Goal: Task Accomplishment & Management: Manage account settings

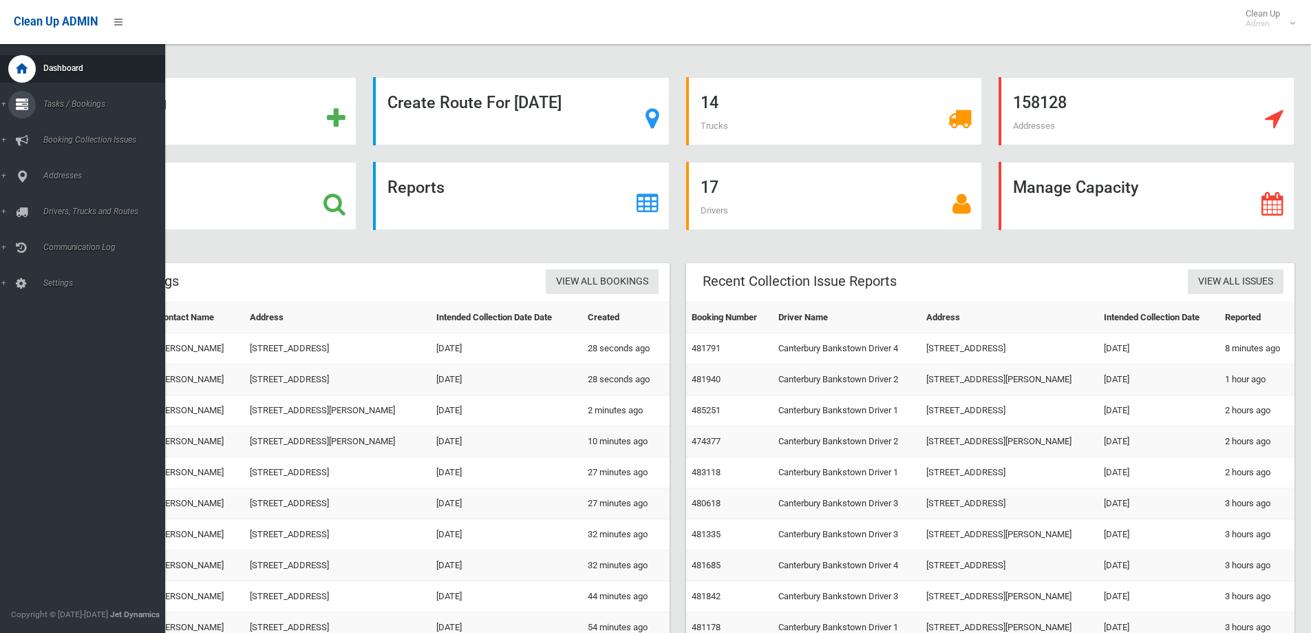
click at [24, 96] on icon at bounding box center [22, 105] width 12 height 28
click at [50, 201] on span "Search" at bounding box center [101, 205] width 125 height 10
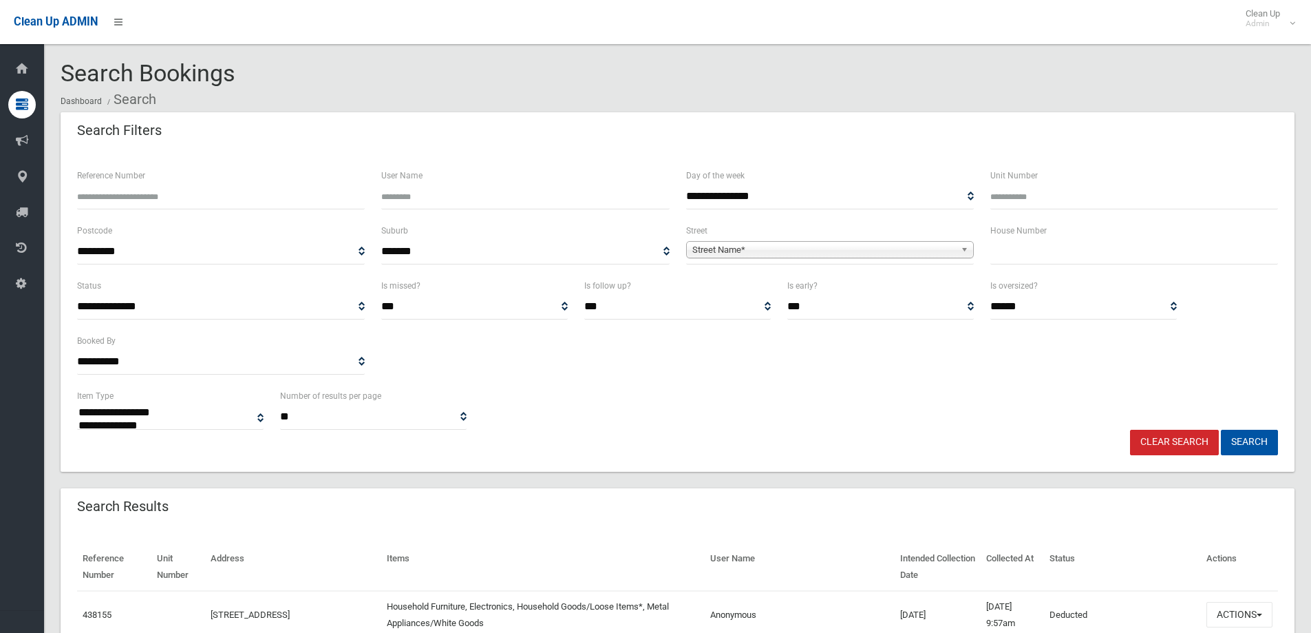
select select
click at [1035, 252] on input "text" at bounding box center [1135, 251] width 288 height 25
type input "**"
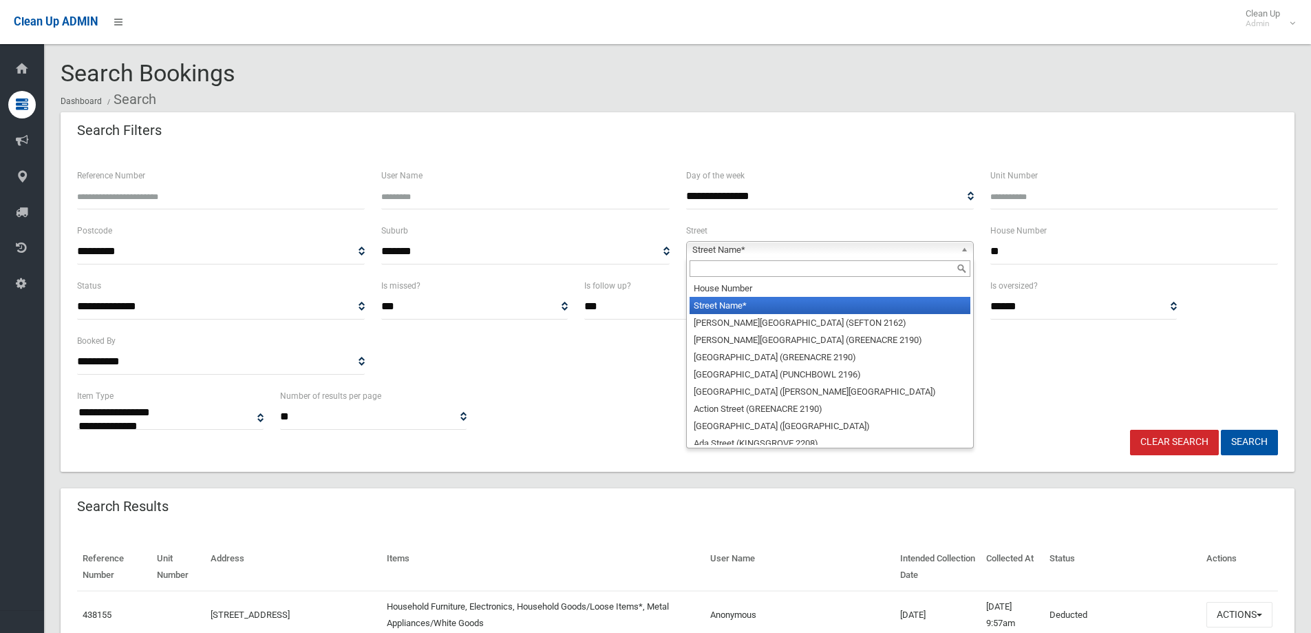
click at [753, 251] on span "Street Name*" at bounding box center [824, 250] width 263 height 17
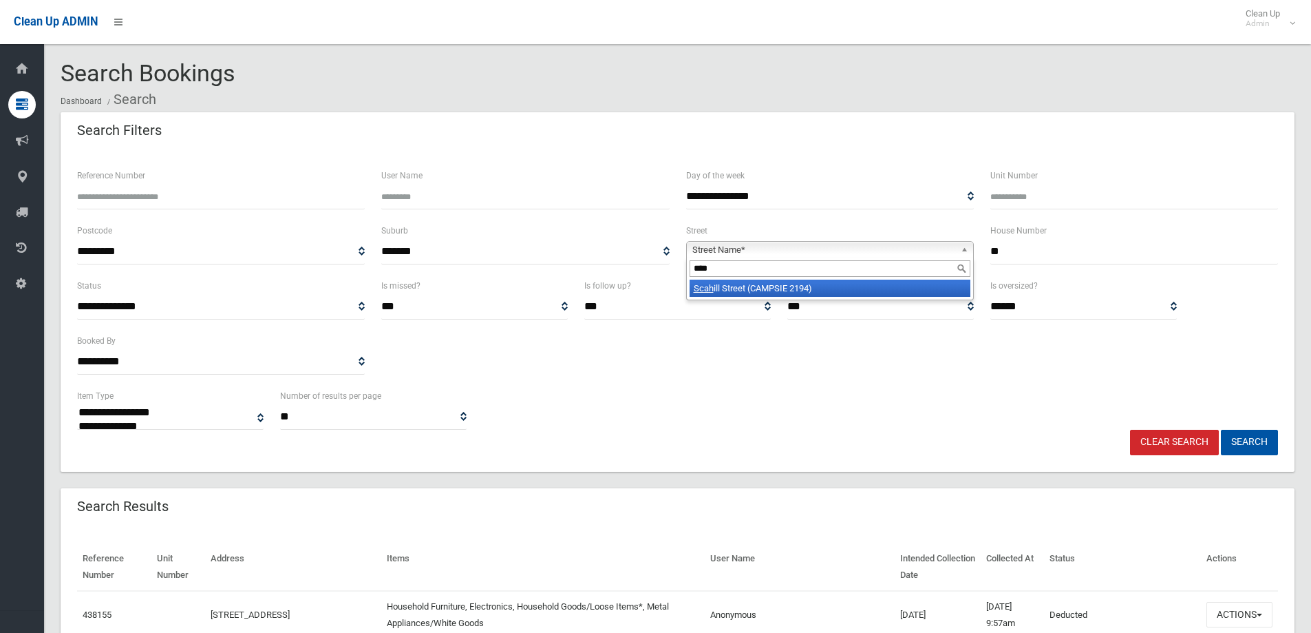
type input "****"
click at [765, 284] on li "Scah ill Street (CAMPSIE 2194)" at bounding box center [830, 287] width 281 height 17
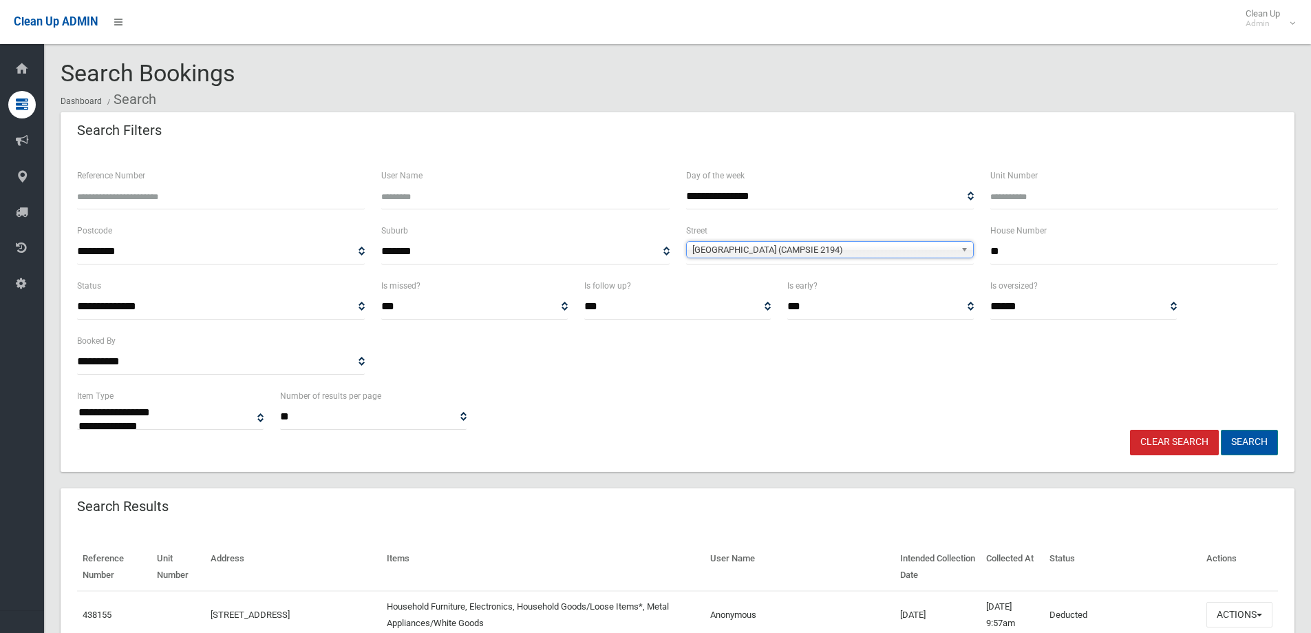
click at [1248, 438] on button "Search" at bounding box center [1249, 442] width 57 height 25
click at [1248, 439] on button "Search" at bounding box center [1249, 442] width 57 height 25
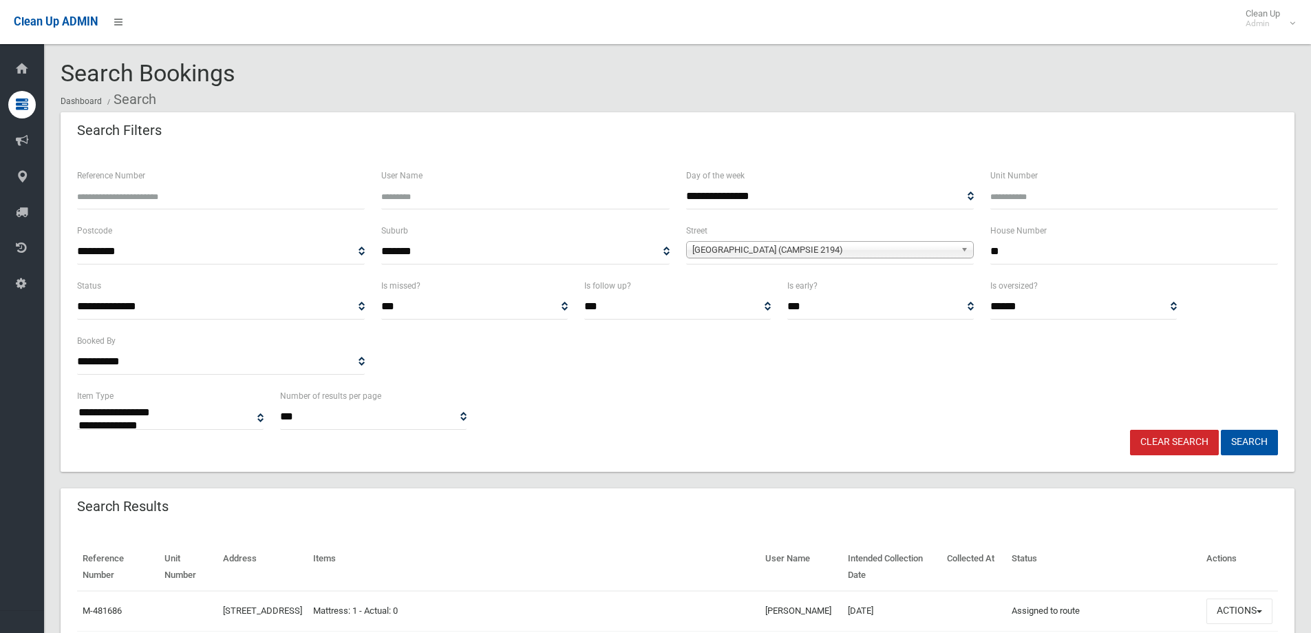
select select
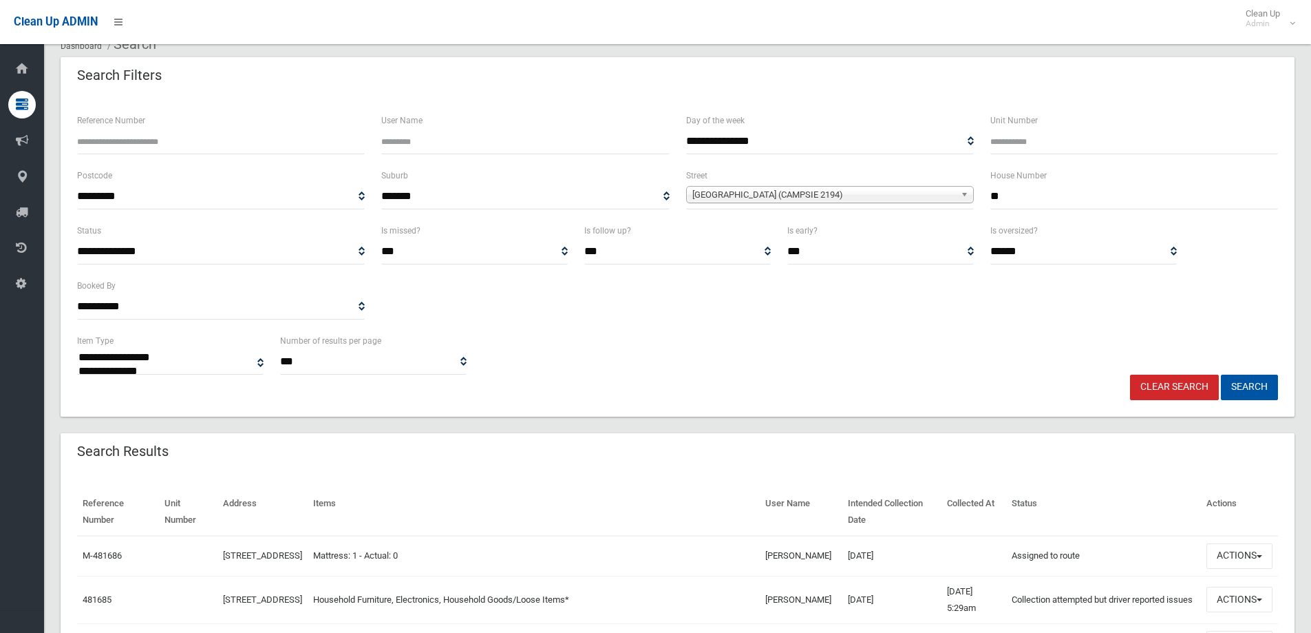
scroll to position [138, 0]
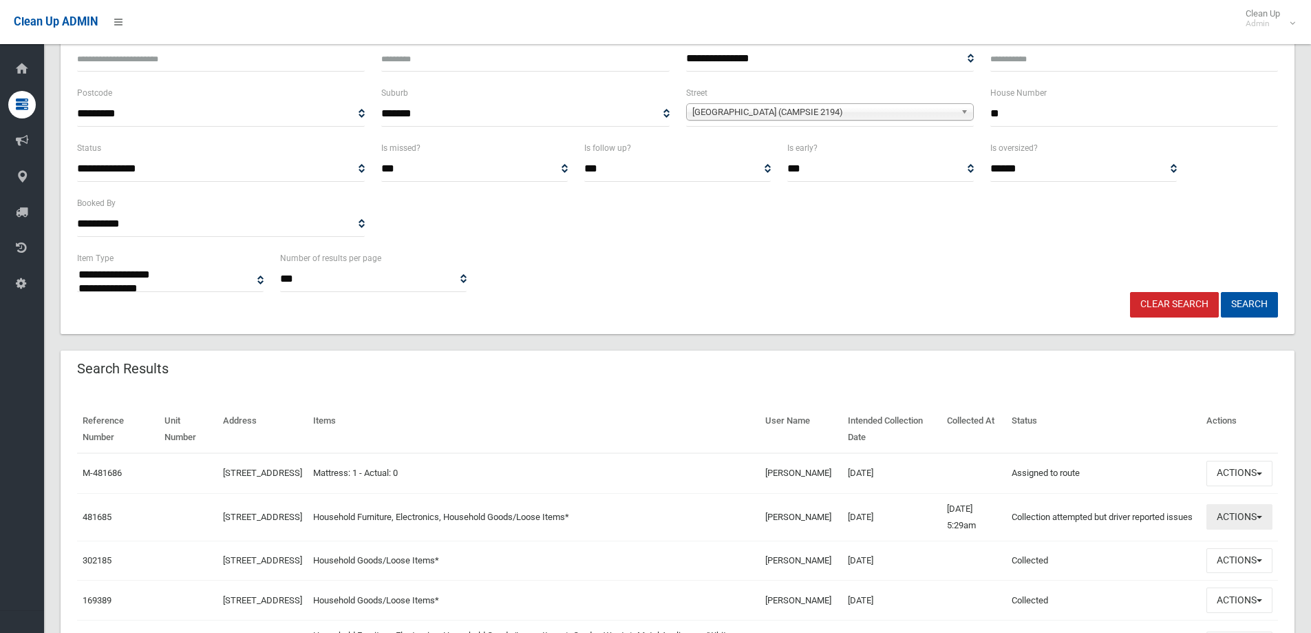
click at [1231, 527] on button "Actions" at bounding box center [1240, 516] width 66 height 25
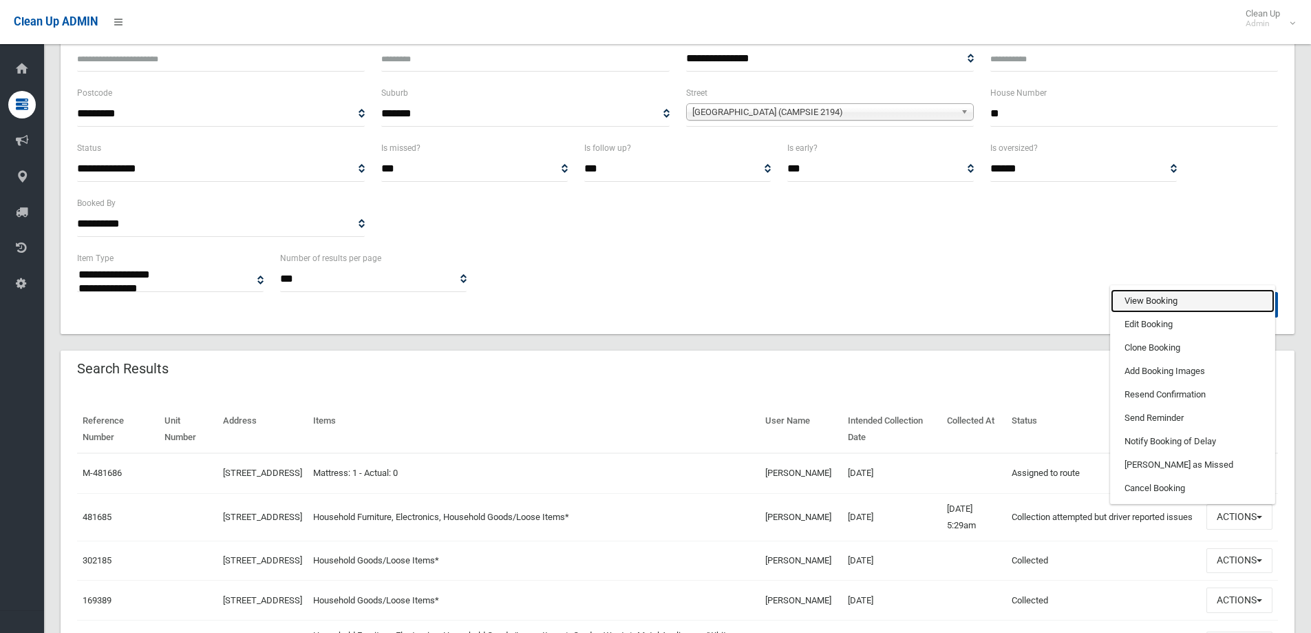
click at [1139, 309] on link "View Booking" at bounding box center [1193, 300] width 164 height 23
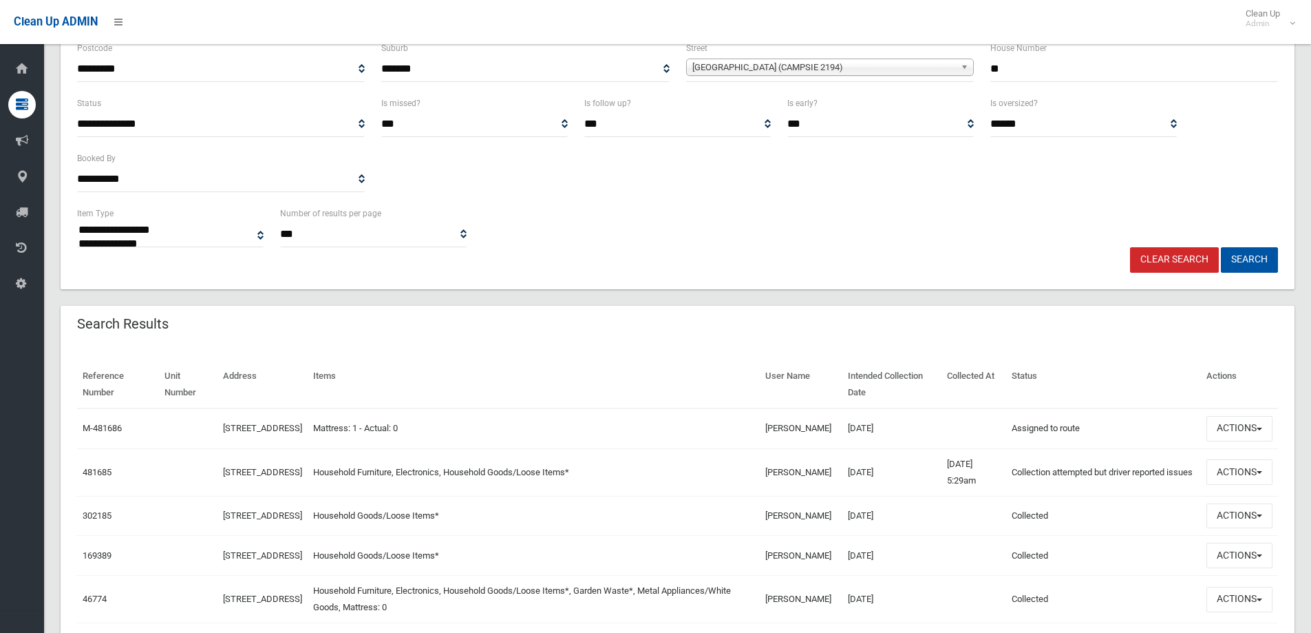
scroll to position [207, 0]
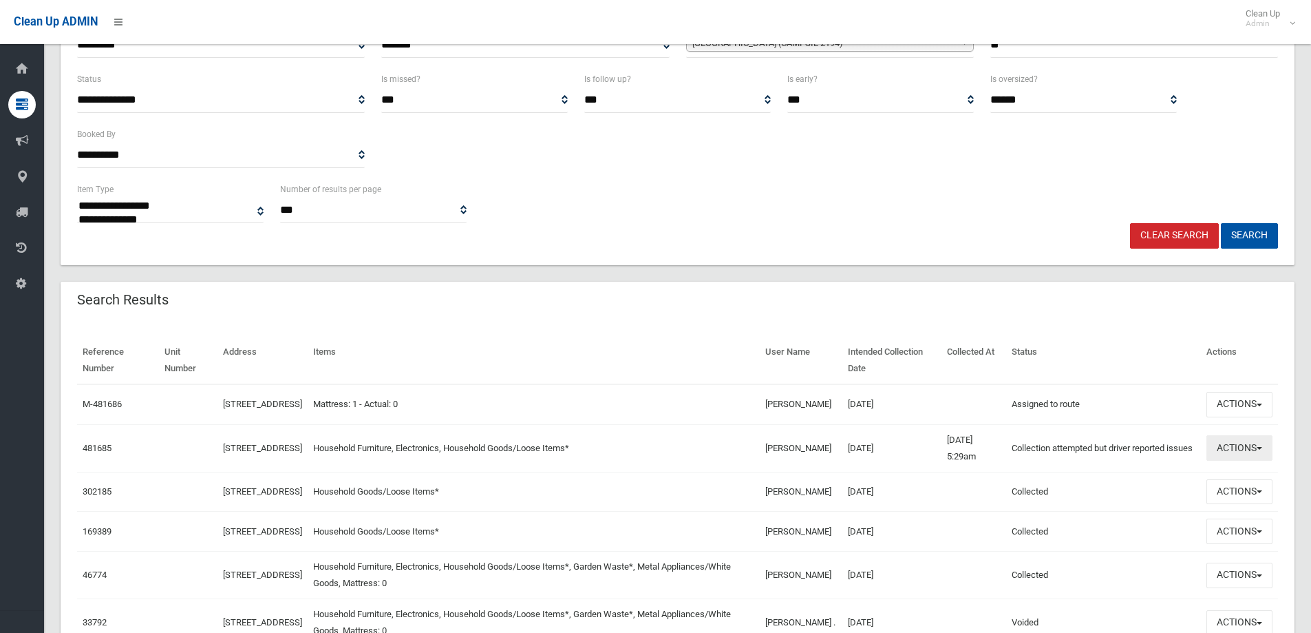
click at [1237, 456] on button "Actions" at bounding box center [1240, 447] width 66 height 25
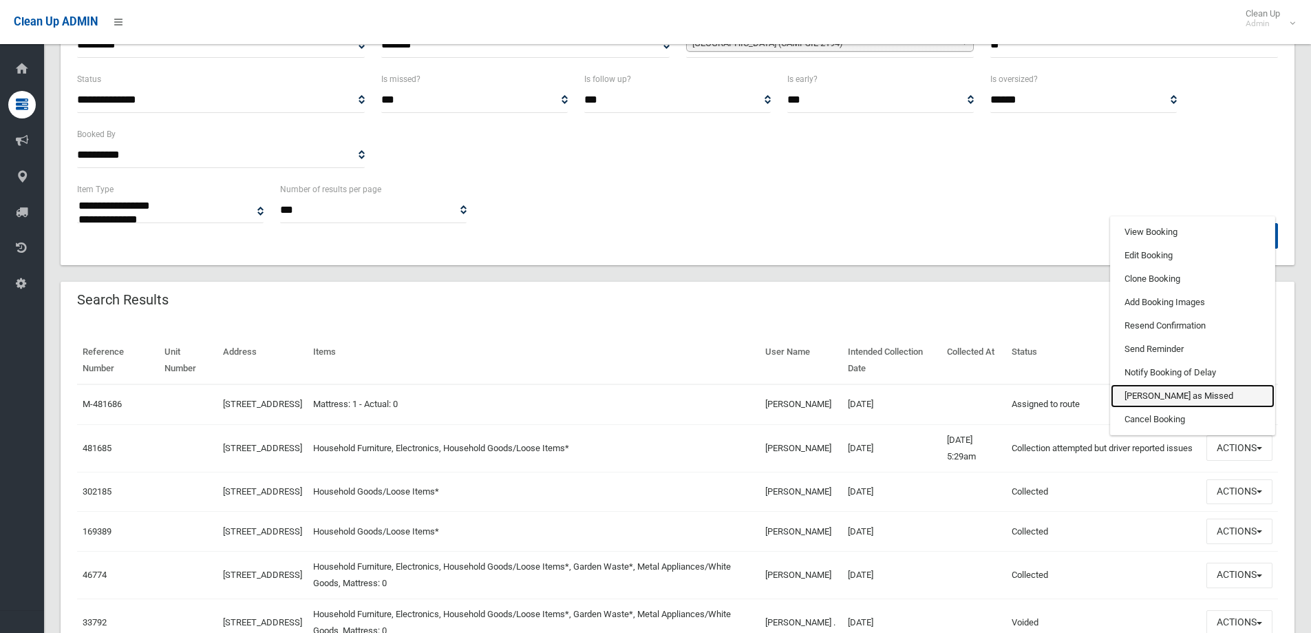
click at [1144, 406] on link "[PERSON_NAME] as Missed" at bounding box center [1193, 395] width 164 height 23
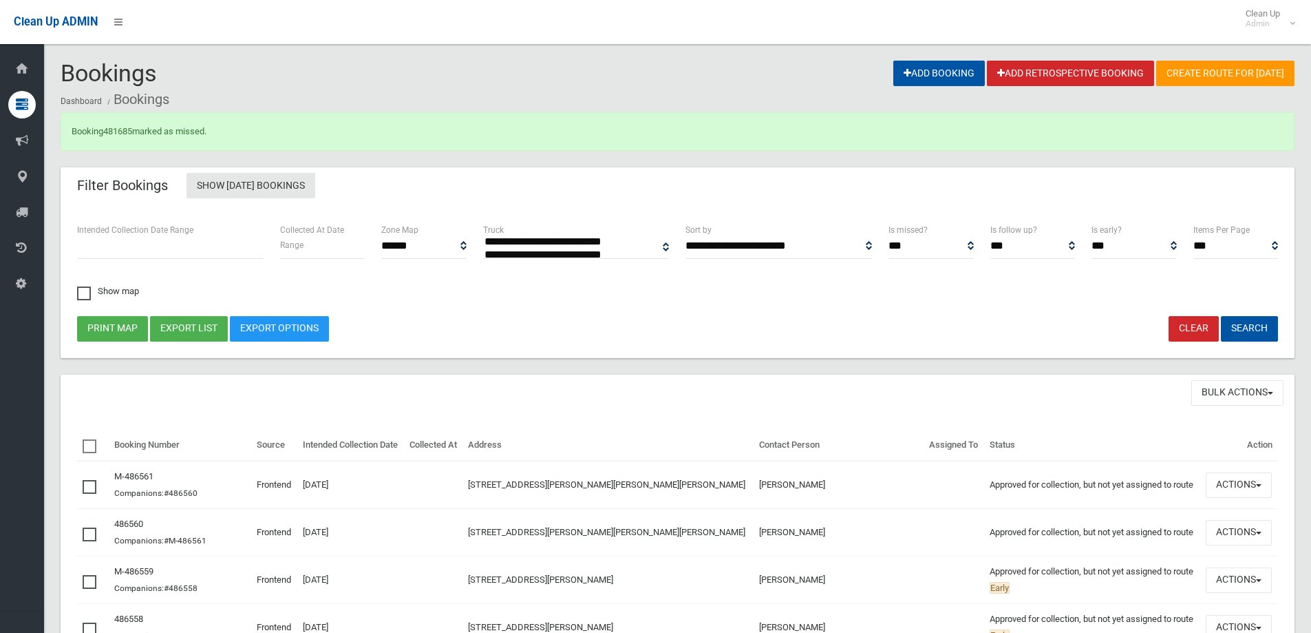
select select
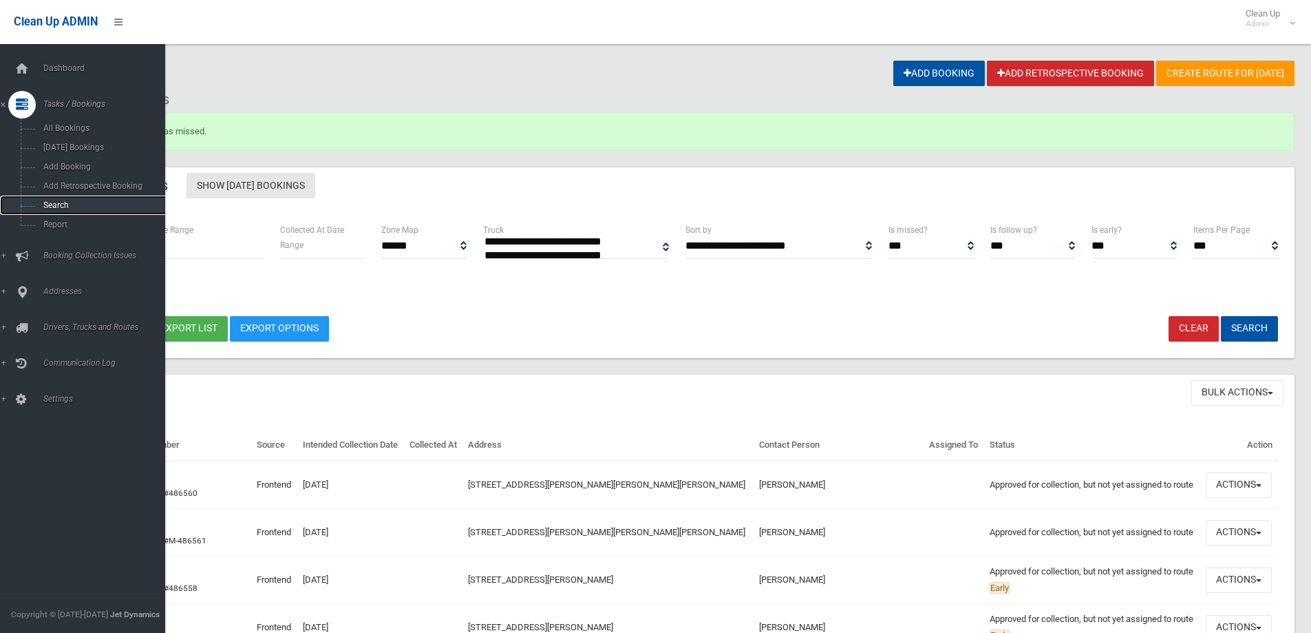
click at [52, 202] on span "Search" at bounding box center [101, 205] width 125 height 10
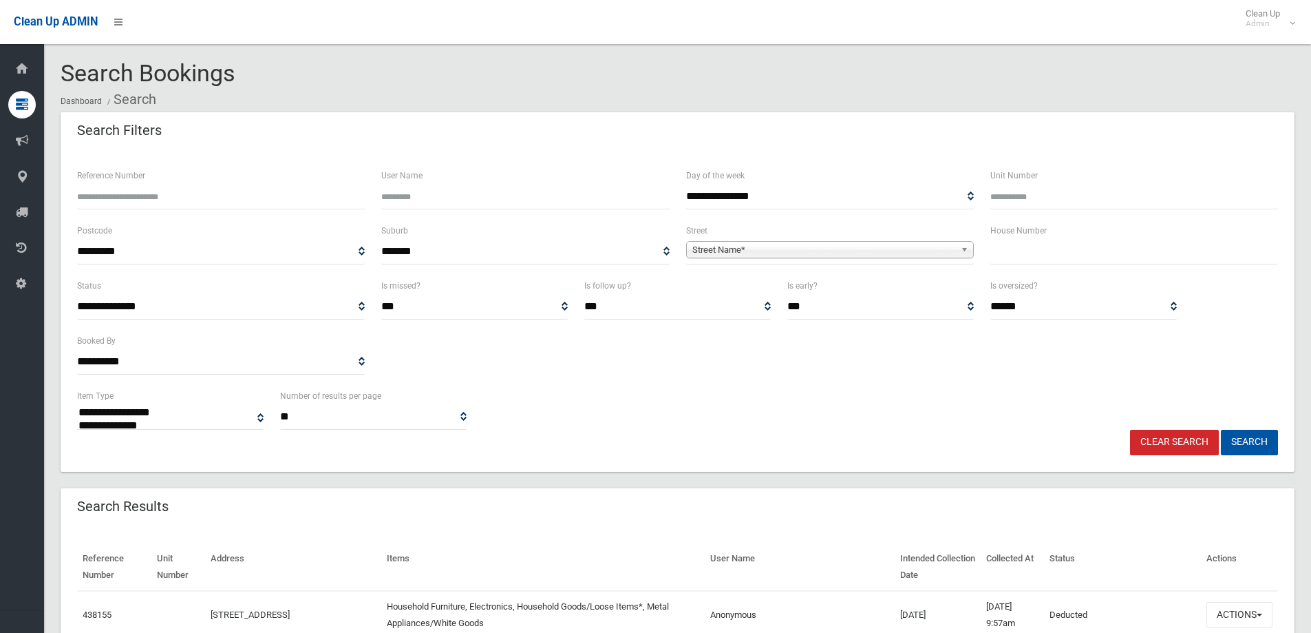
select select
click at [1007, 244] on input "text" at bounding box center [1135, 251] width 288 height 25
type input "**"
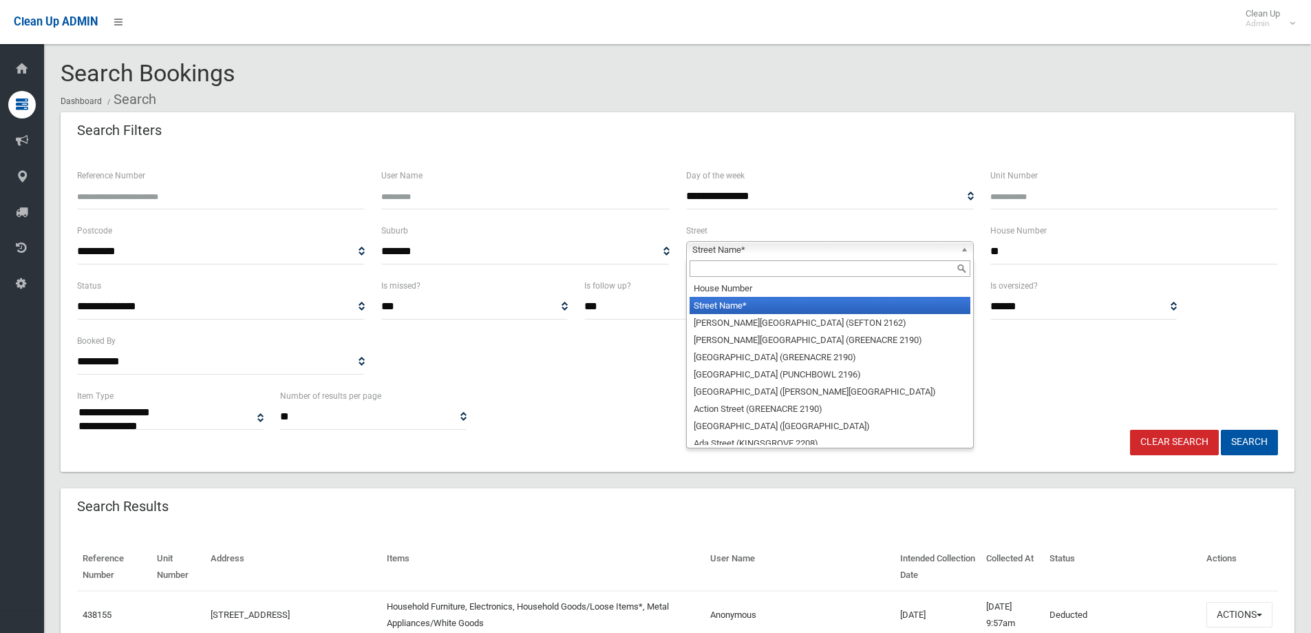
click at [717, 248] on span "Street Name*" at bounding box center [824, 250] width 263 height 17
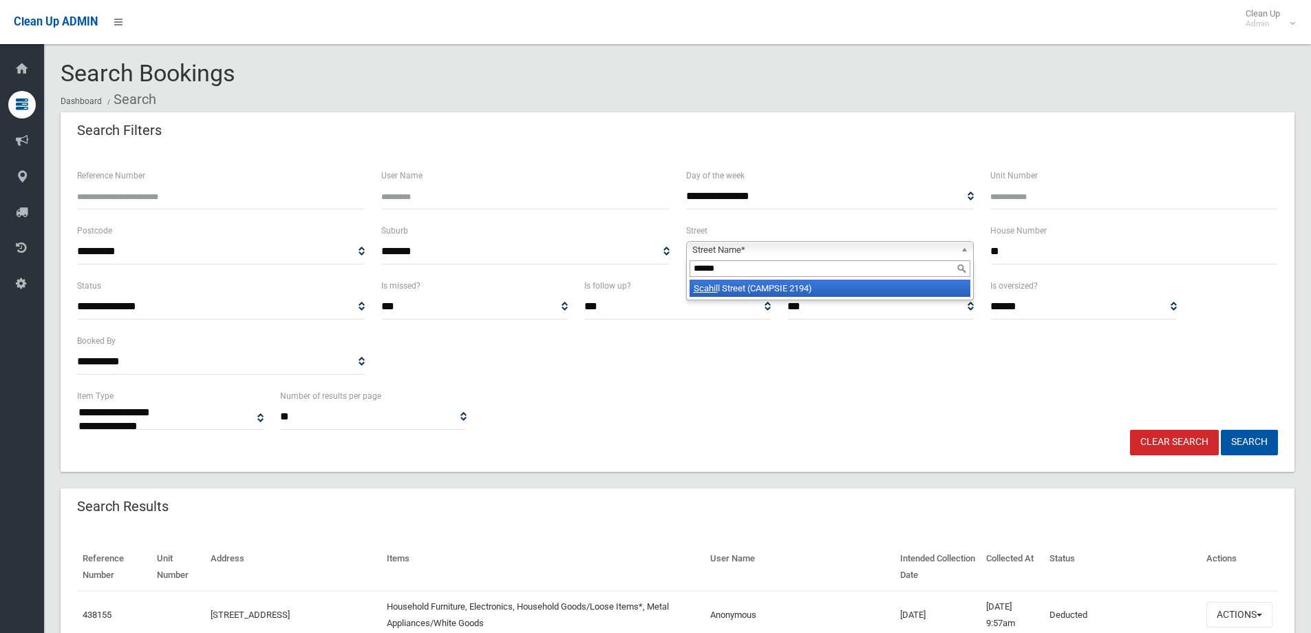
type input "******"
click at [733, 287] on li "Scahil l Street (CAMPSIE 2194)" at bounding box center [830, 287] width 281 height 17
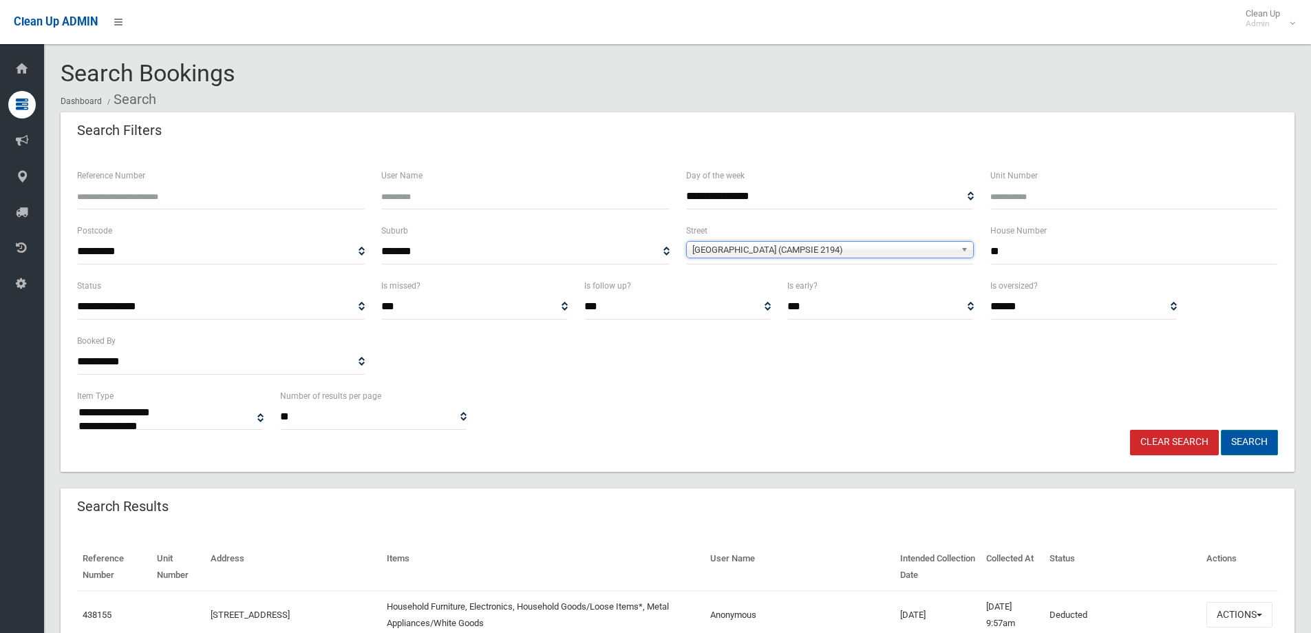
click at [1248, 442] on button "Search" at bounding box center [1249, 442] width 57 height 25
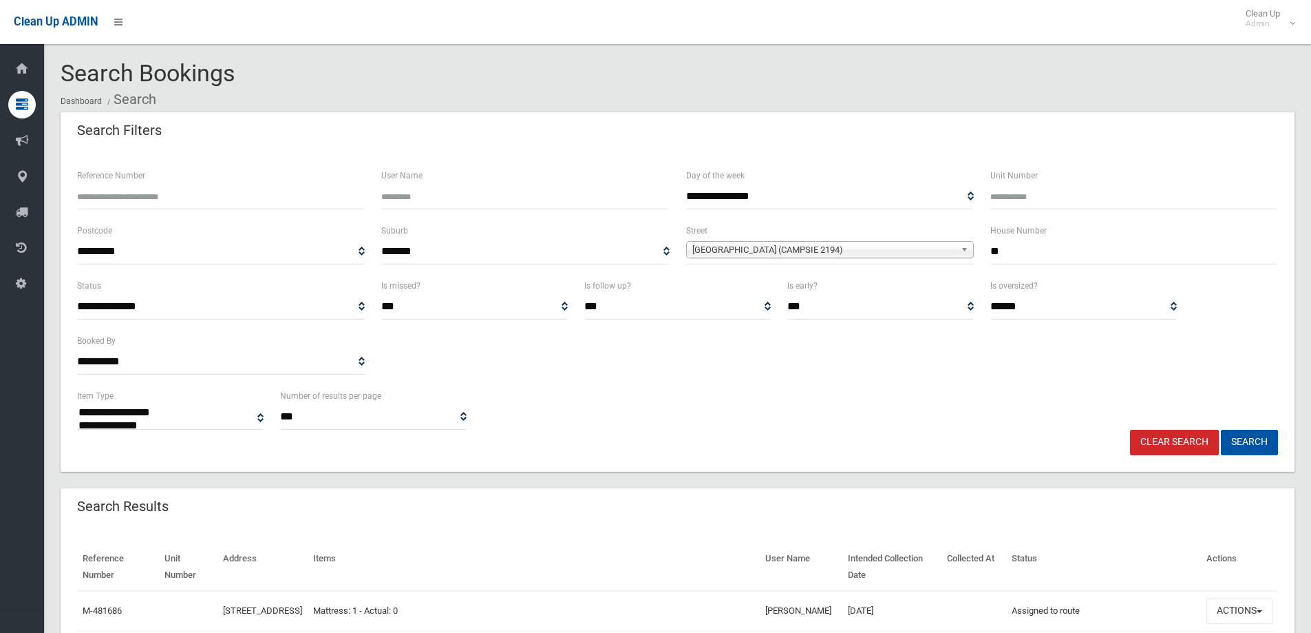
select select
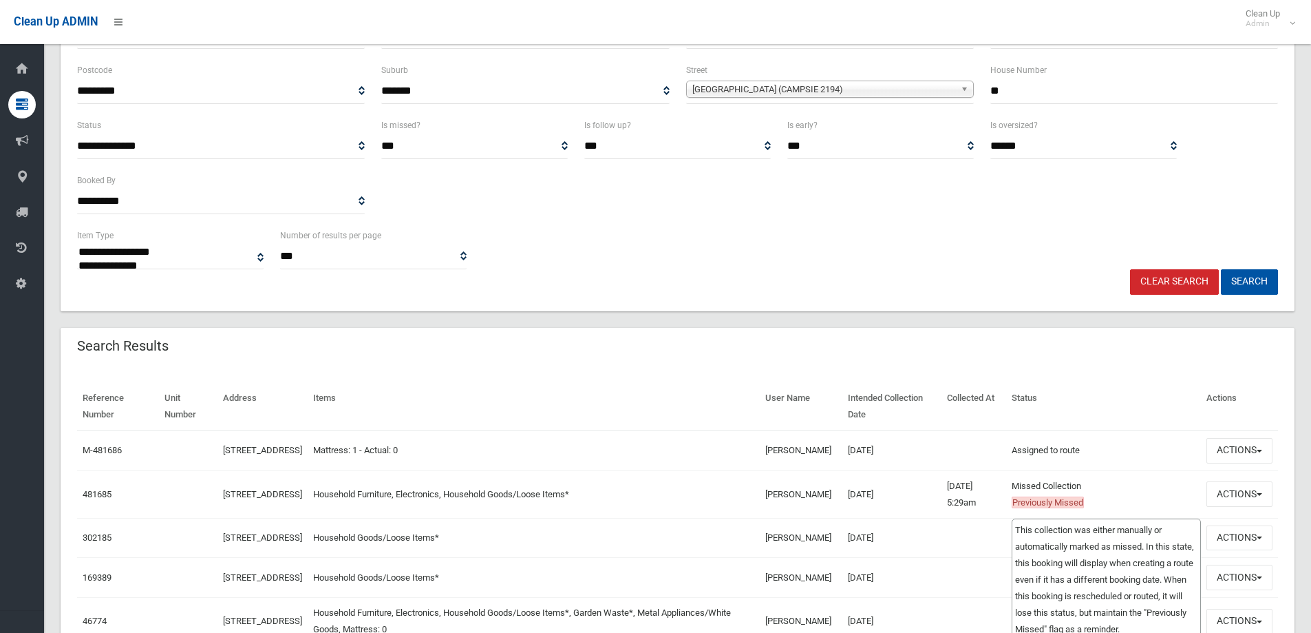
scroll to position [207, 0]
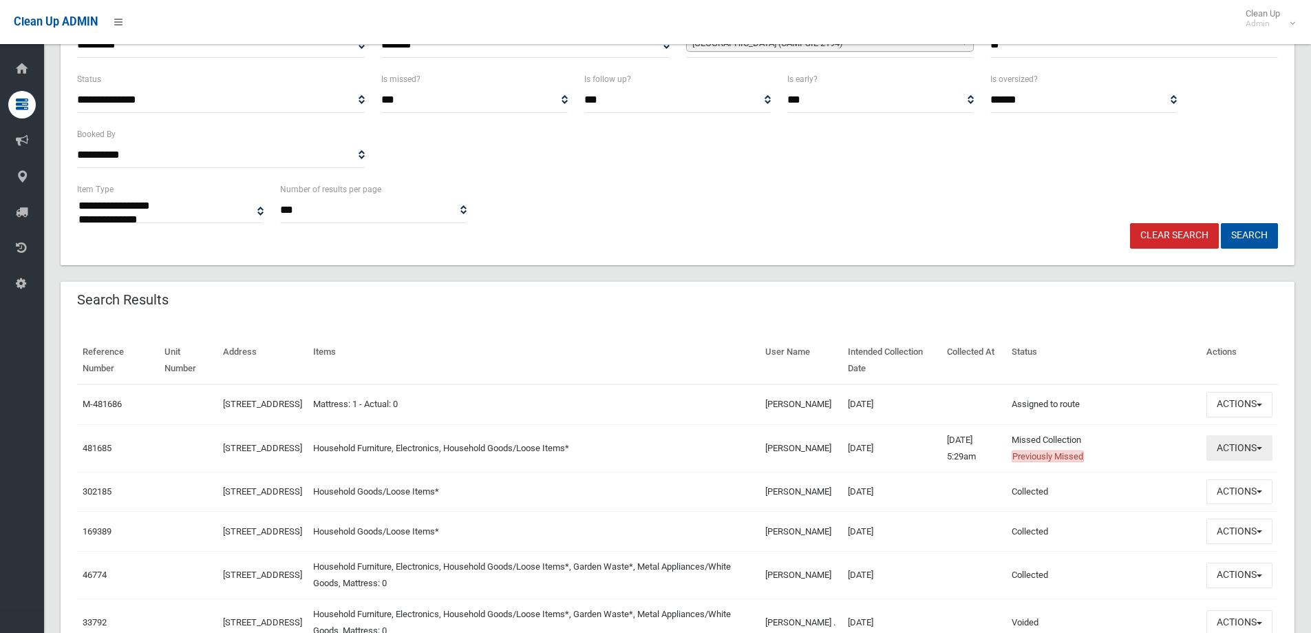
click at [1241, 459] on button "Actions" at bounding box center [1240, 447] width 66 height 25
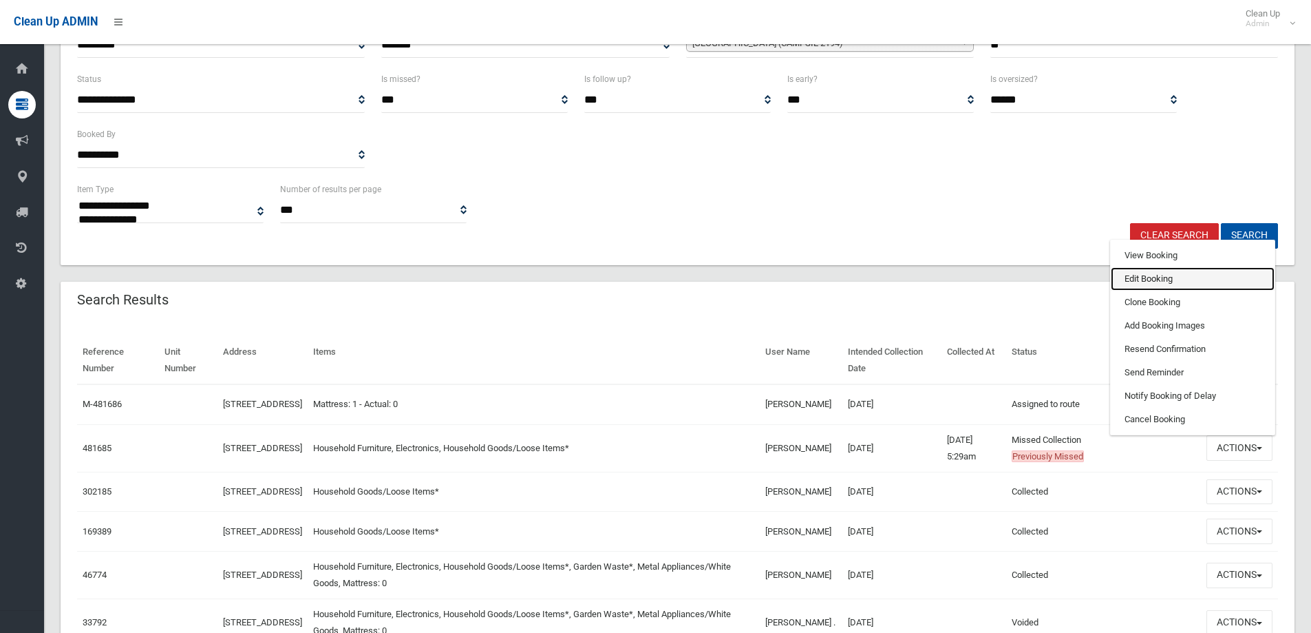
click at [1141, 287] on link "Edit Booking" at bounding box center [1193, 278] width 164 height 23
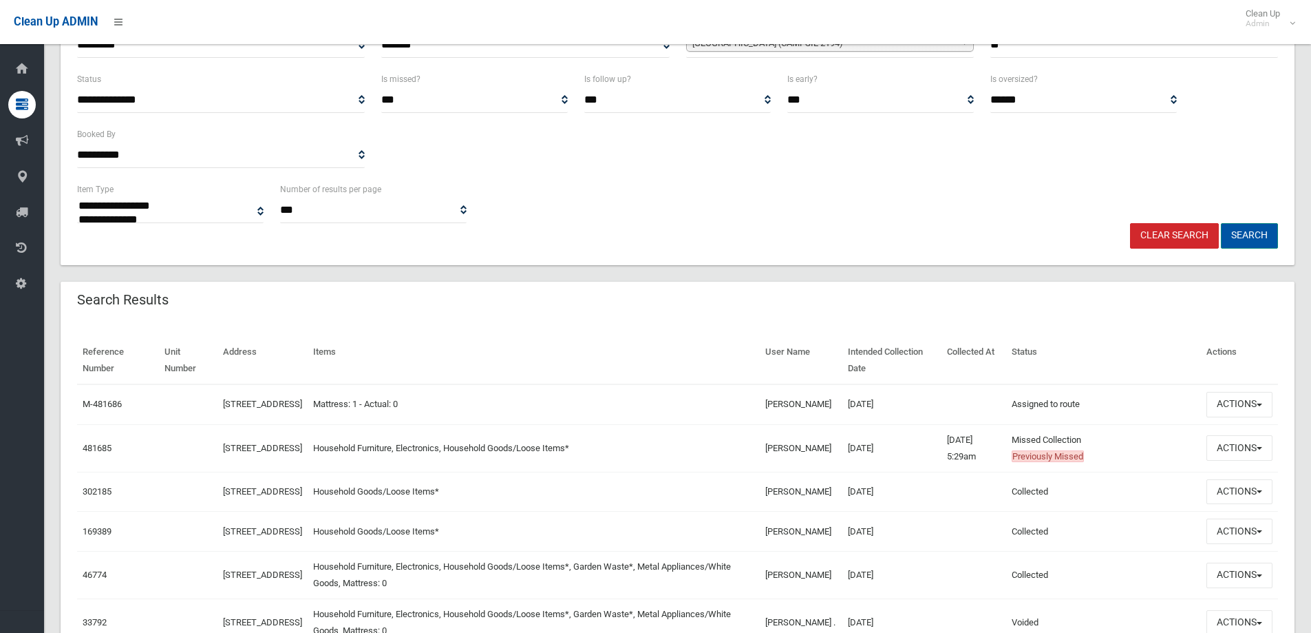
click at [1258, 237] on button "Search" at bounding box center [1249, 235] width 57 height 25
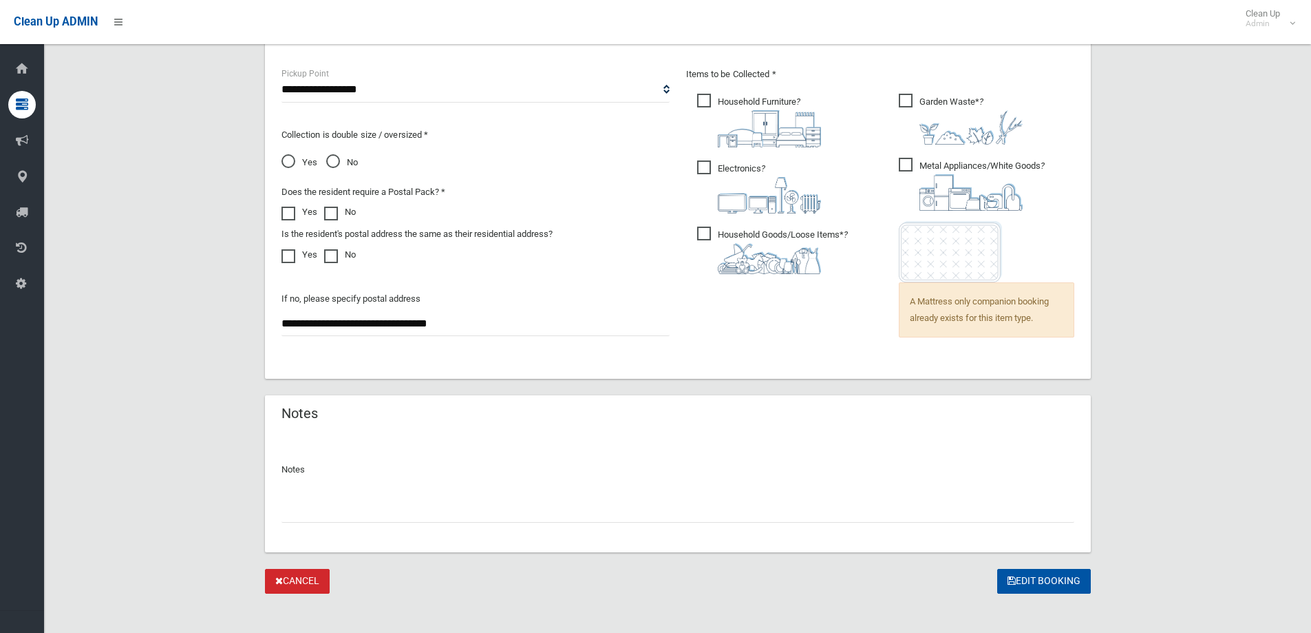
scroll to position [952, 0]
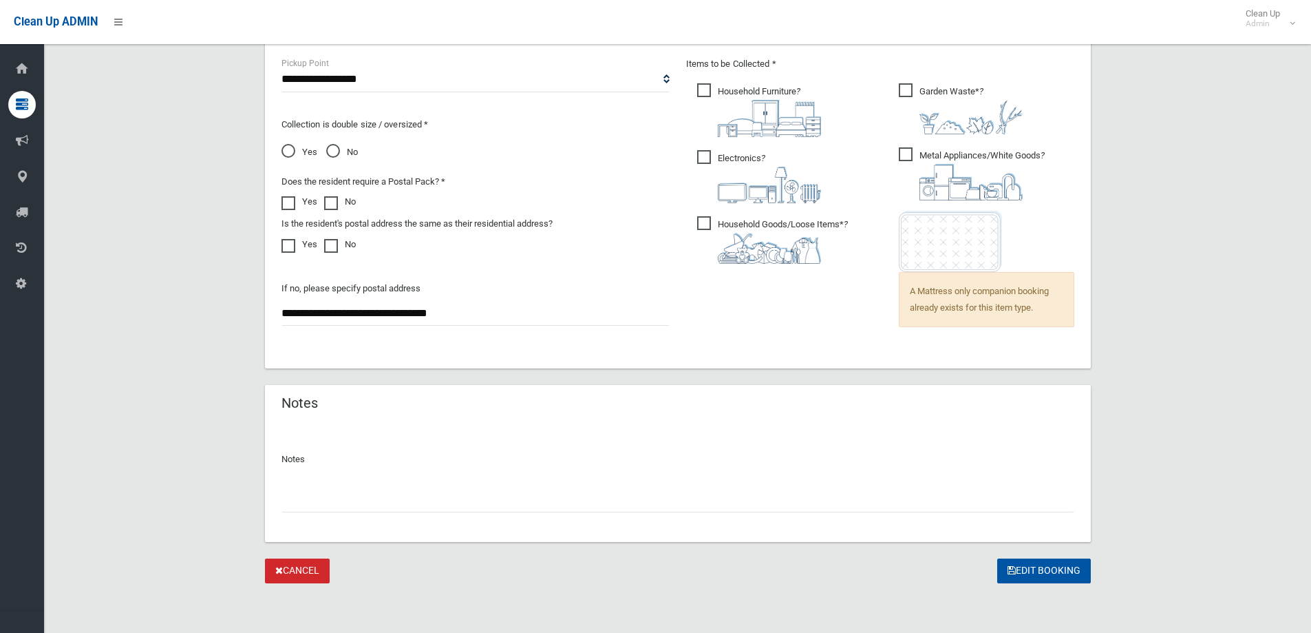
click at [307, 503] on input "text" at bounding box center [678, 499] width 793 height 25
type input "**********"
click at [1012, 564] on button "Edit Booking" at bounding box center [1045, 570] width 94 height 25
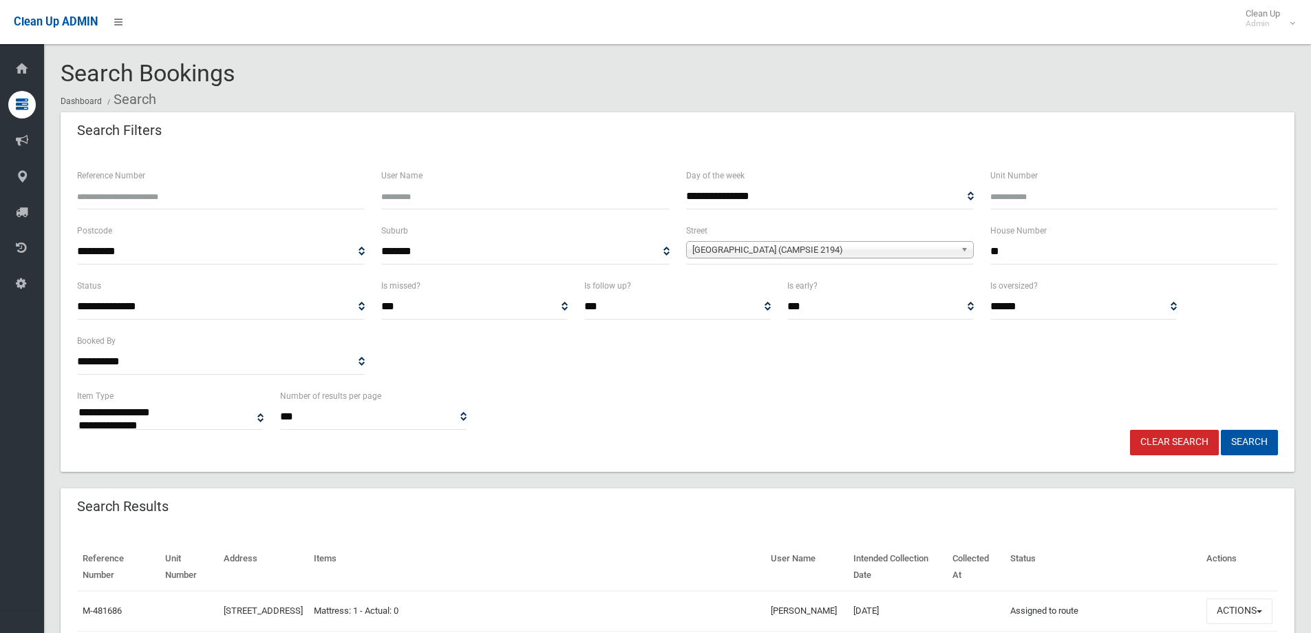
select select
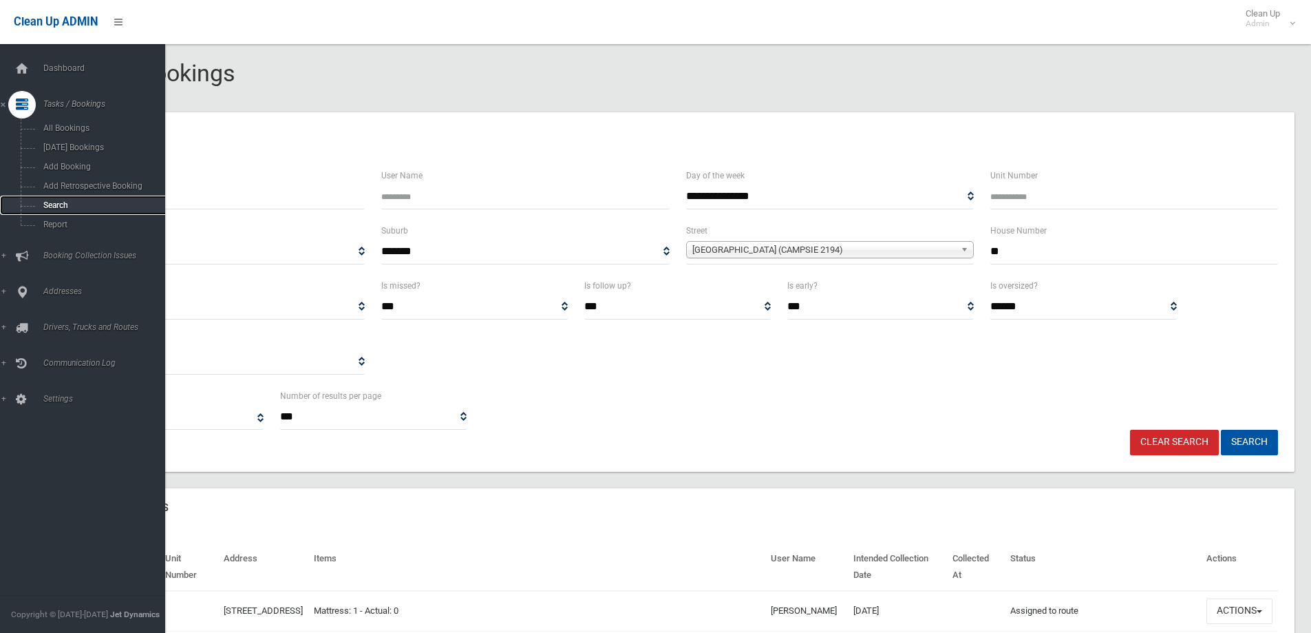
click at [48, 209] on span "Search" at bounding box center [101, 205] width 125 height 10
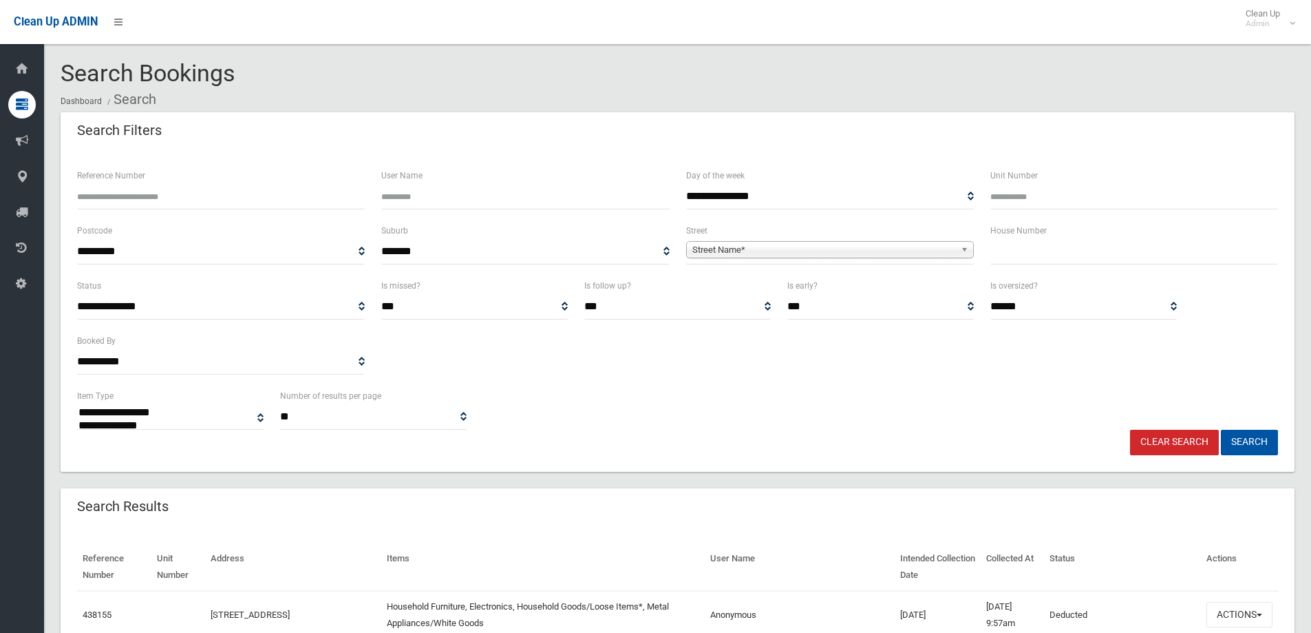
select select
click at [1002, 262] on input "text" at bounding box center [1135, 251] width 288 height 25
type input "**"
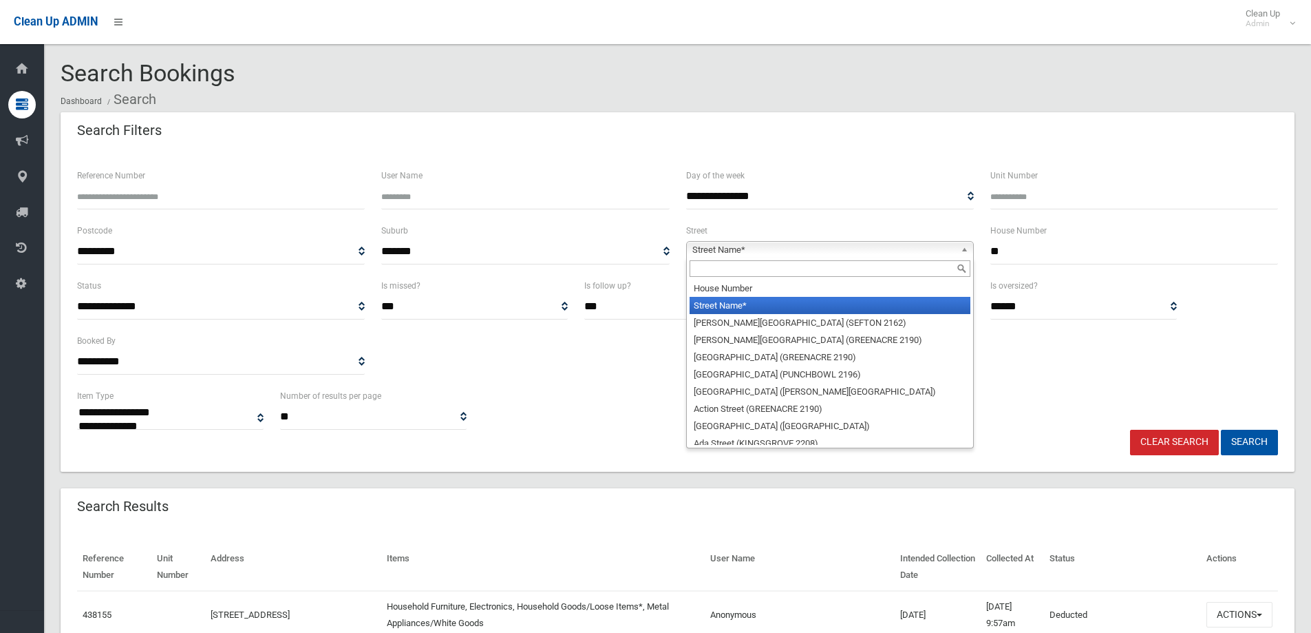
click at [721, 248] on span "Street Name*" at bounding box center [824, 250] width 263 height 17
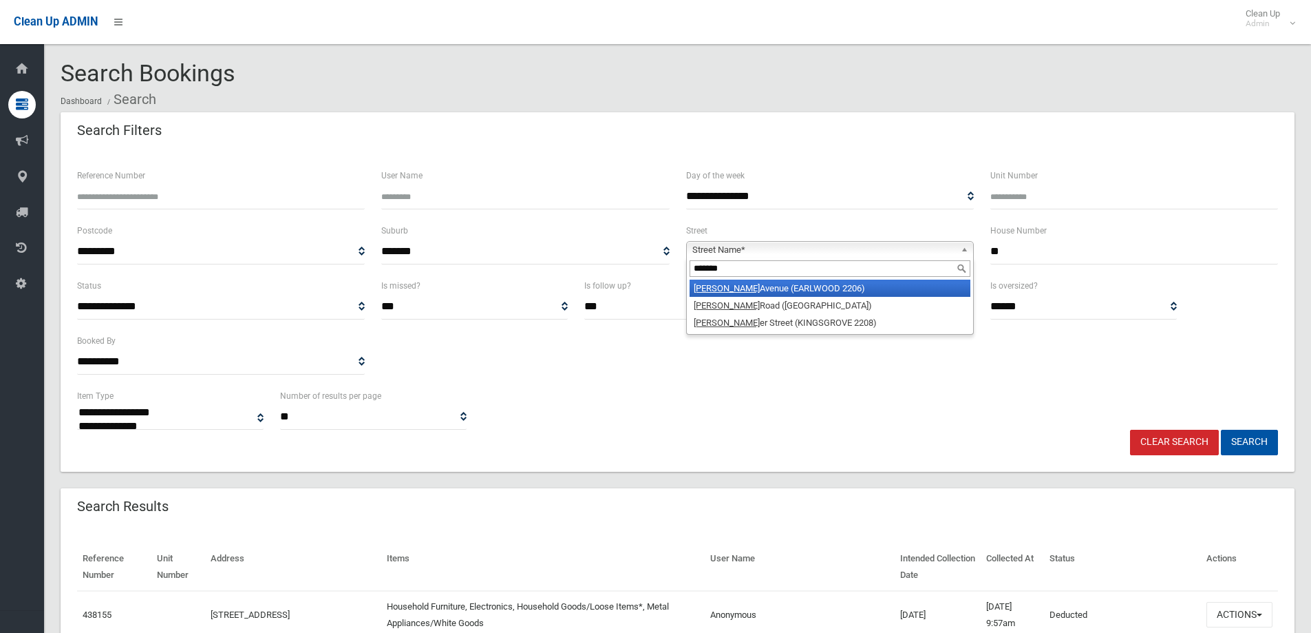
type input "*******"
click at [790, 285] on li "Forrest Avenue (EARLWOOD 2206)" at bounding box center [830, 287] width 281 height 17
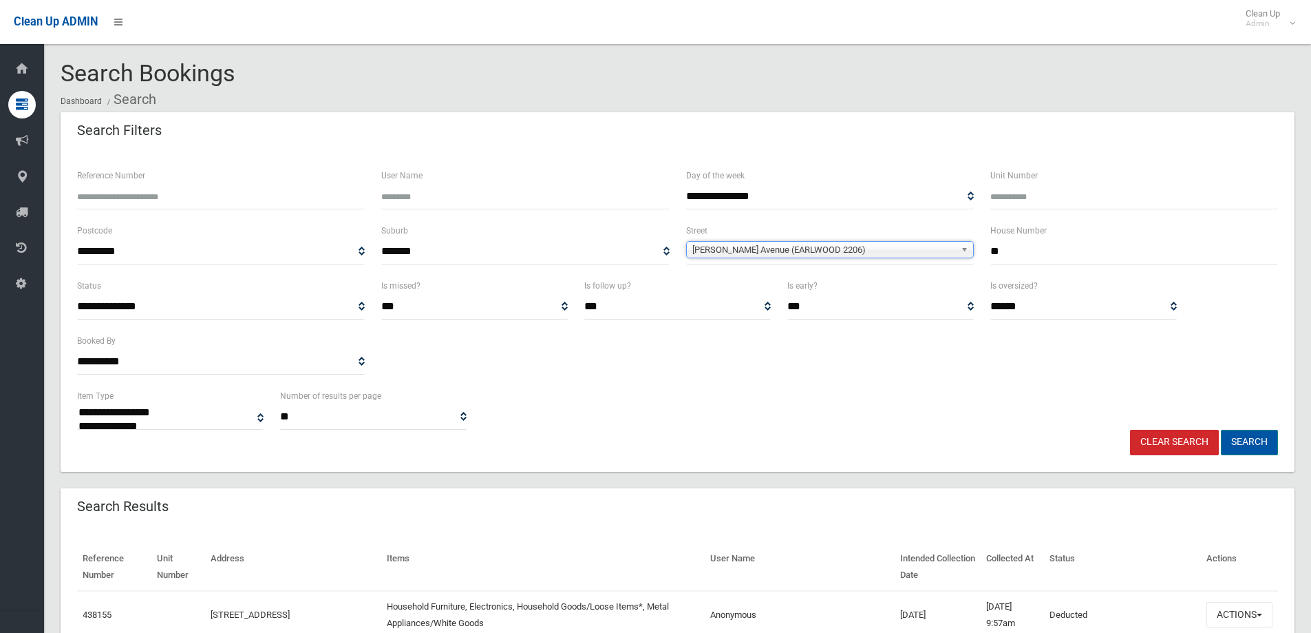
click at [1246, 443] on button "Search" at bounding box center [1249, 442] width 57 height 25
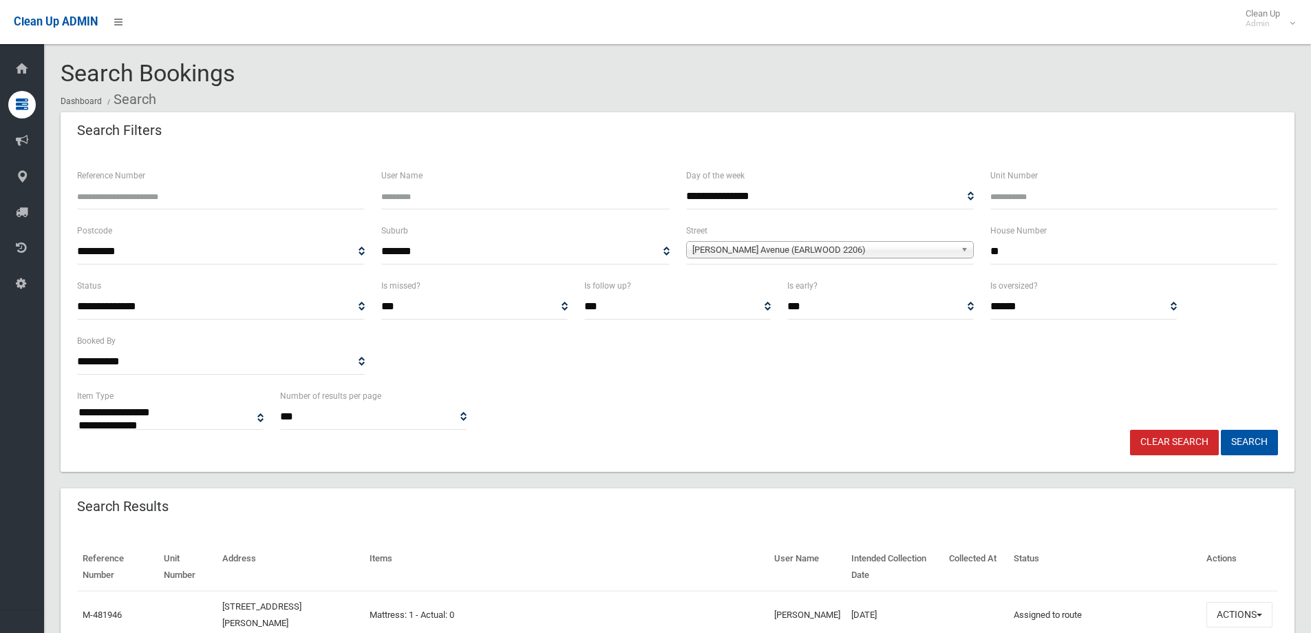
select select
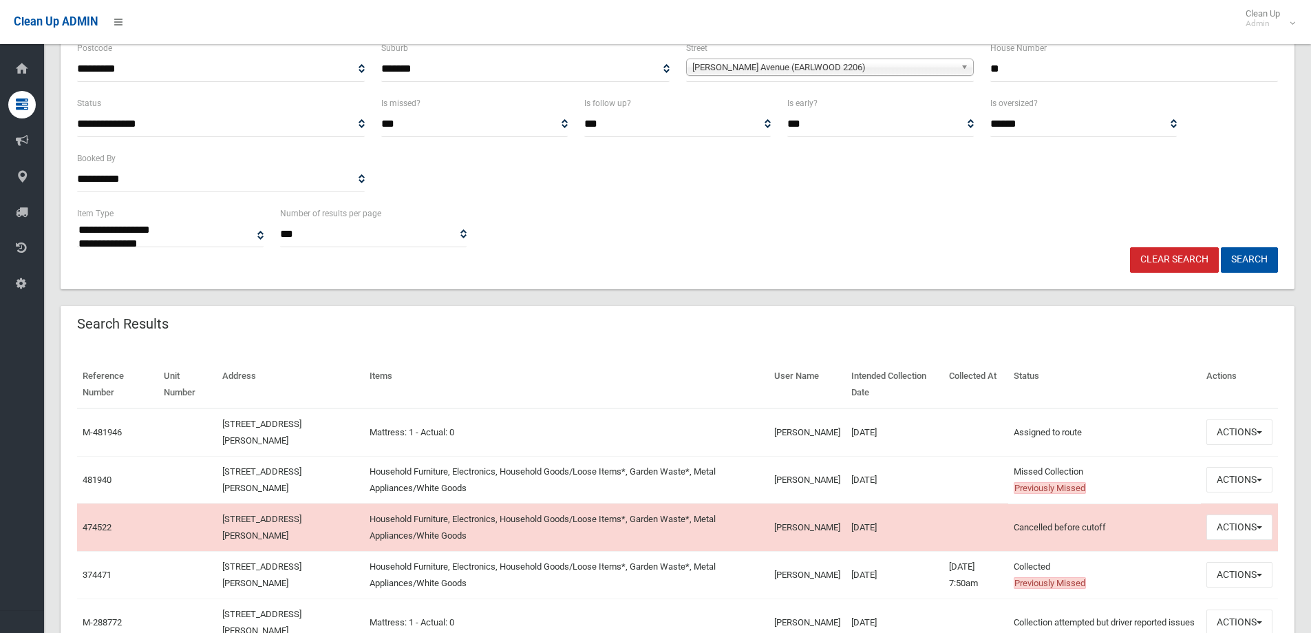
scroll to position [207, 0]
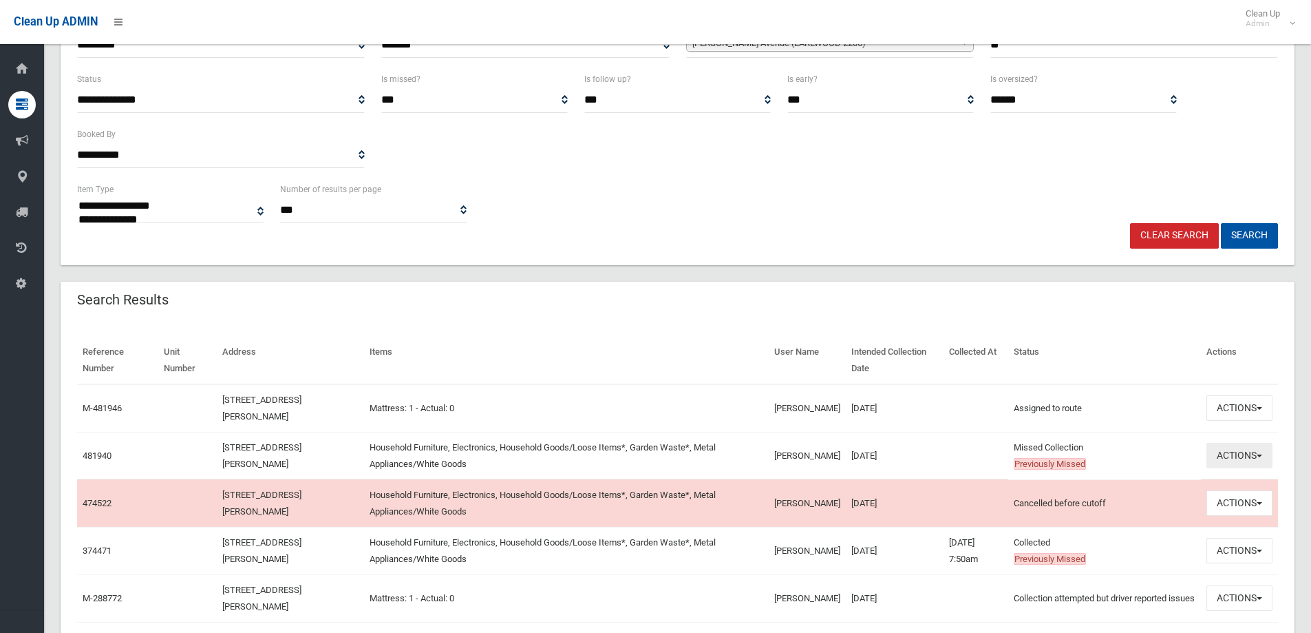
click at [1232, 453] on button "Actions" at bounding box center [1240, 455] width 66 height 25
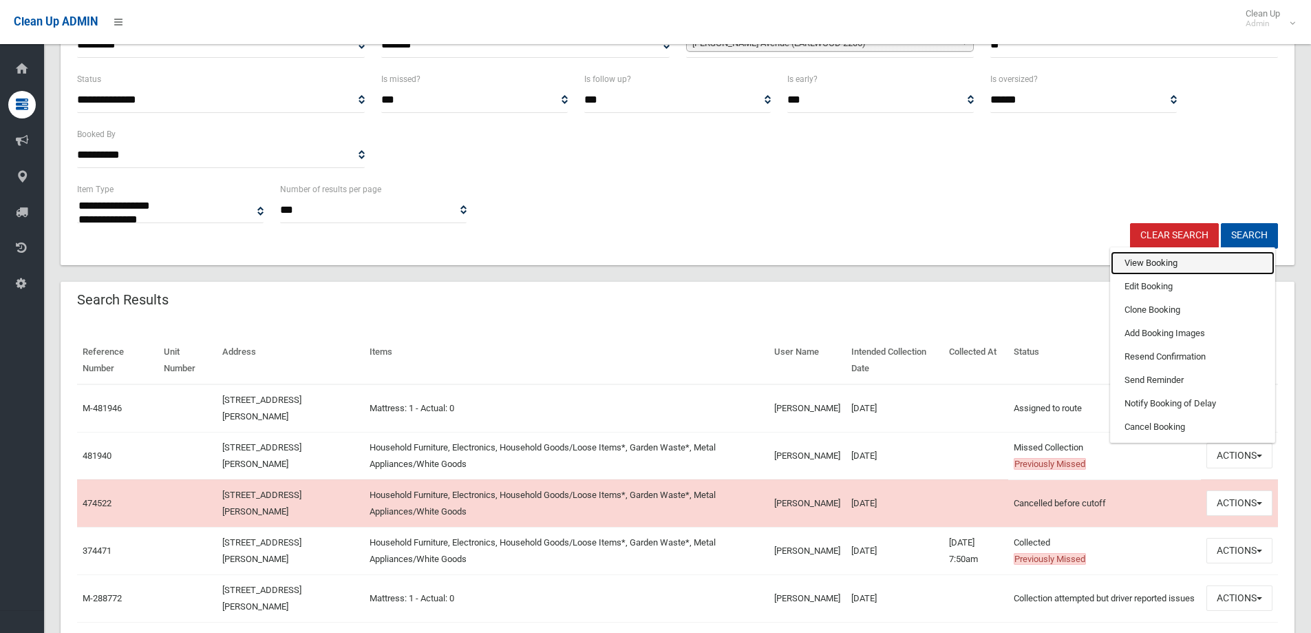
click at [1135, 264] on link "View Booking" at bounding box center [1193, 262] width 164 height 23
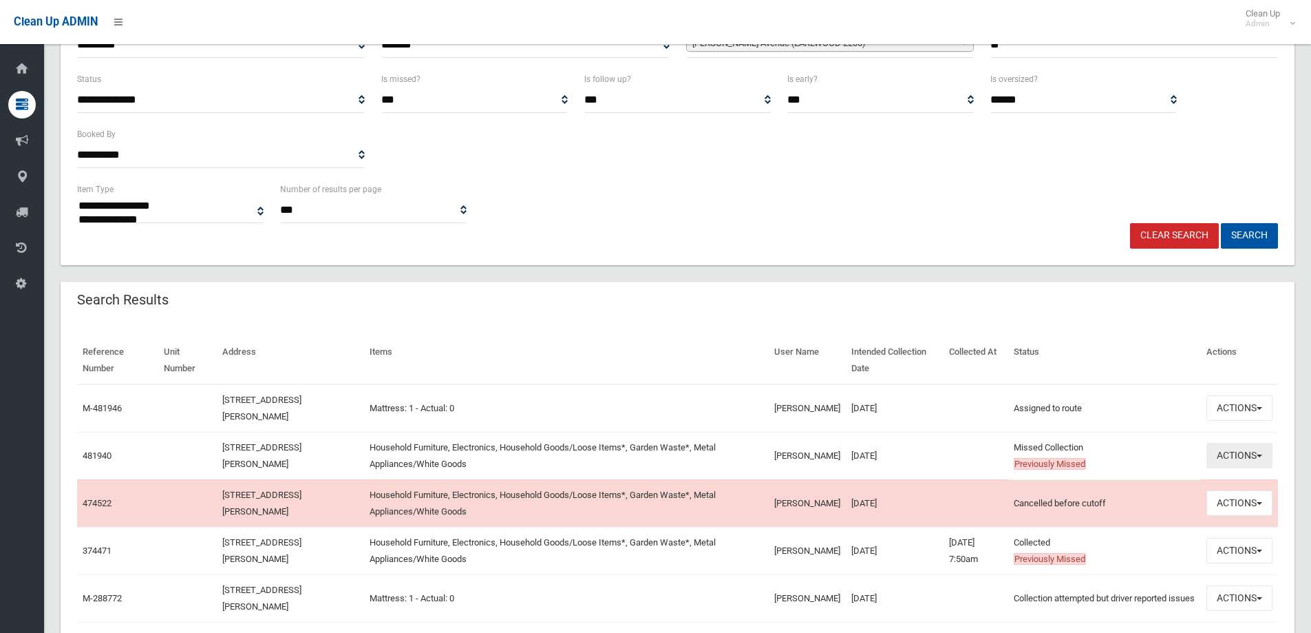
click at [1240, 458] on button "Actions" at bounding box center [1240, 455] width 66 height 25
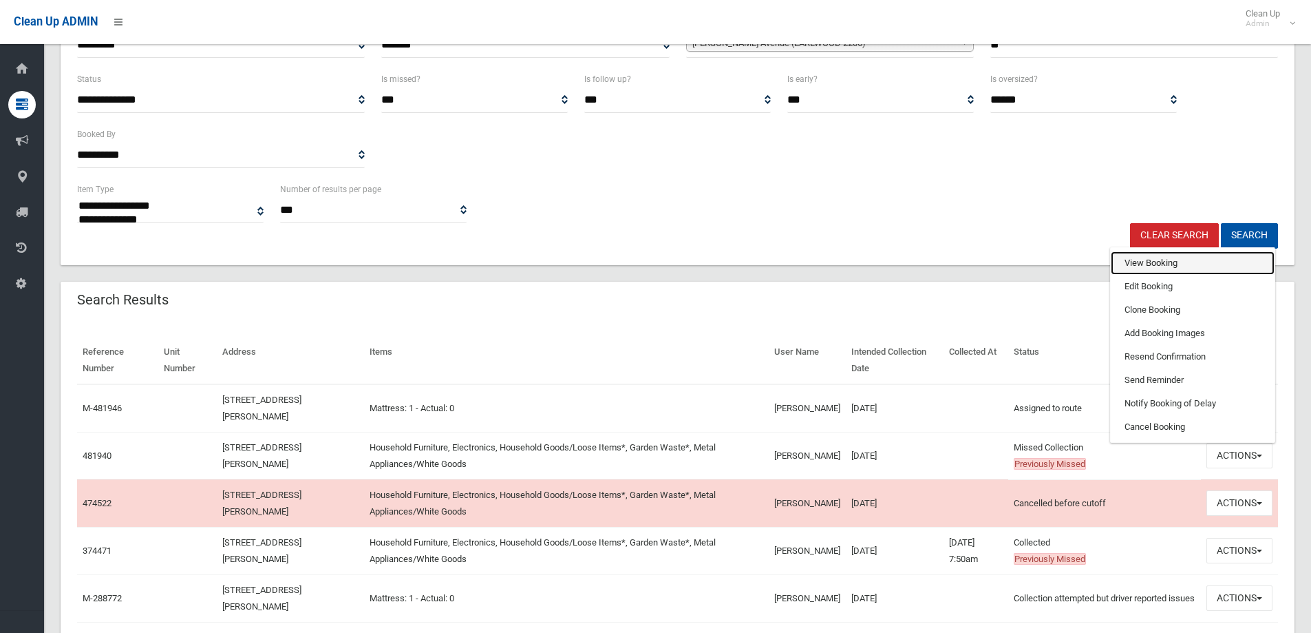
click at [1139, 262] on link "View Booking" at bounding box center [1193, 262] width 164 height 23
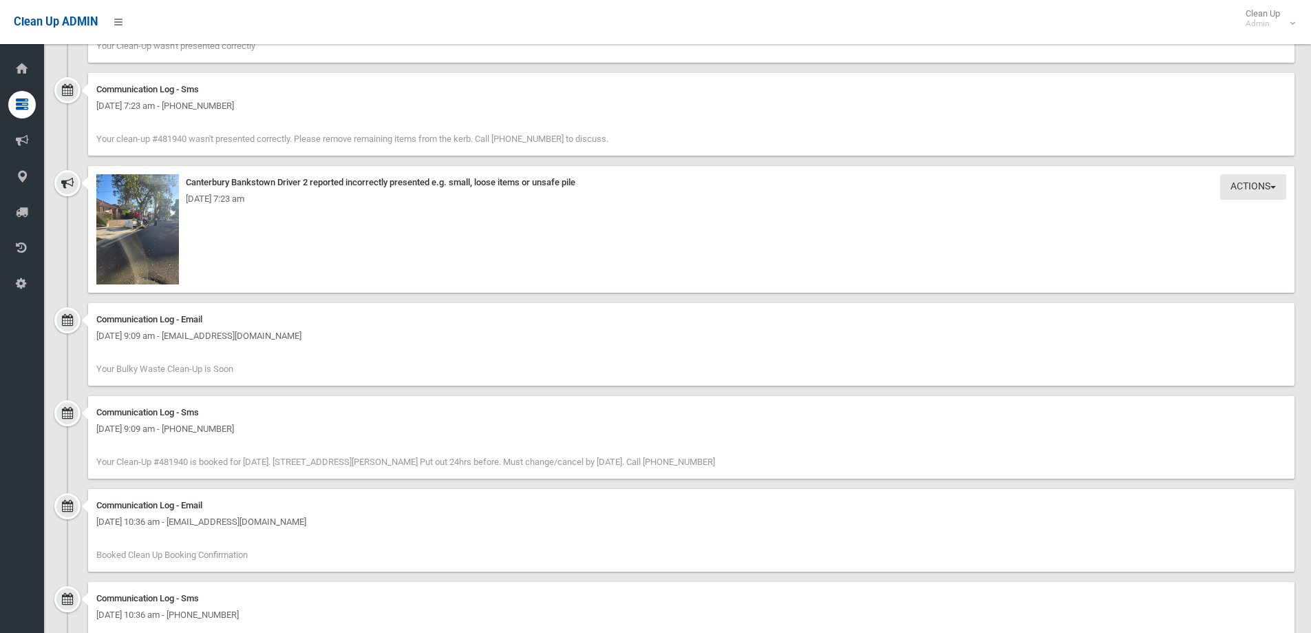
scroll to position [1721, 0]
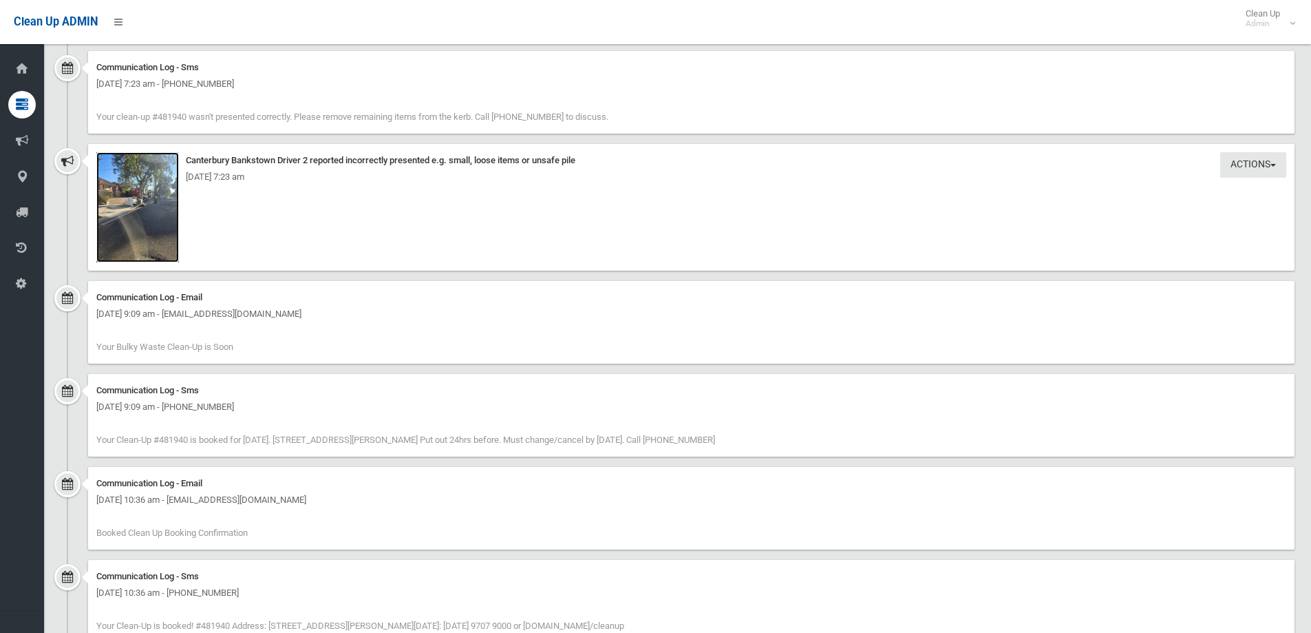
click at [143, 211] on img at bounding box center [137, 207] width 83 height 110
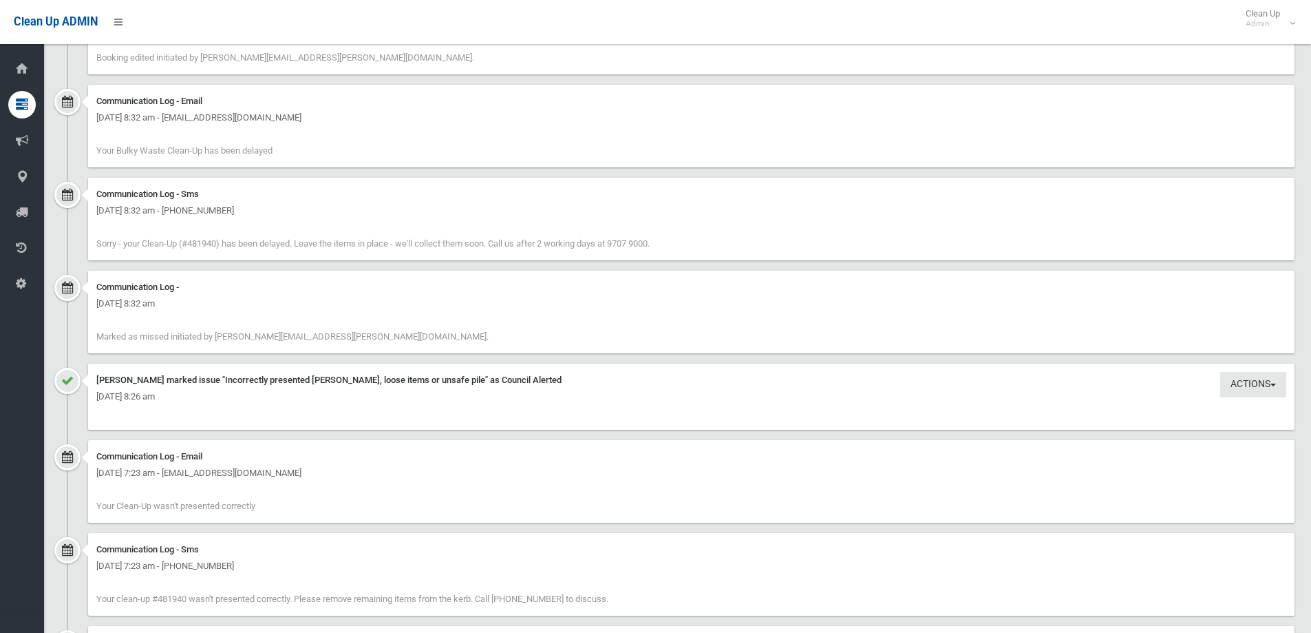
scroll to position [1583, 0]
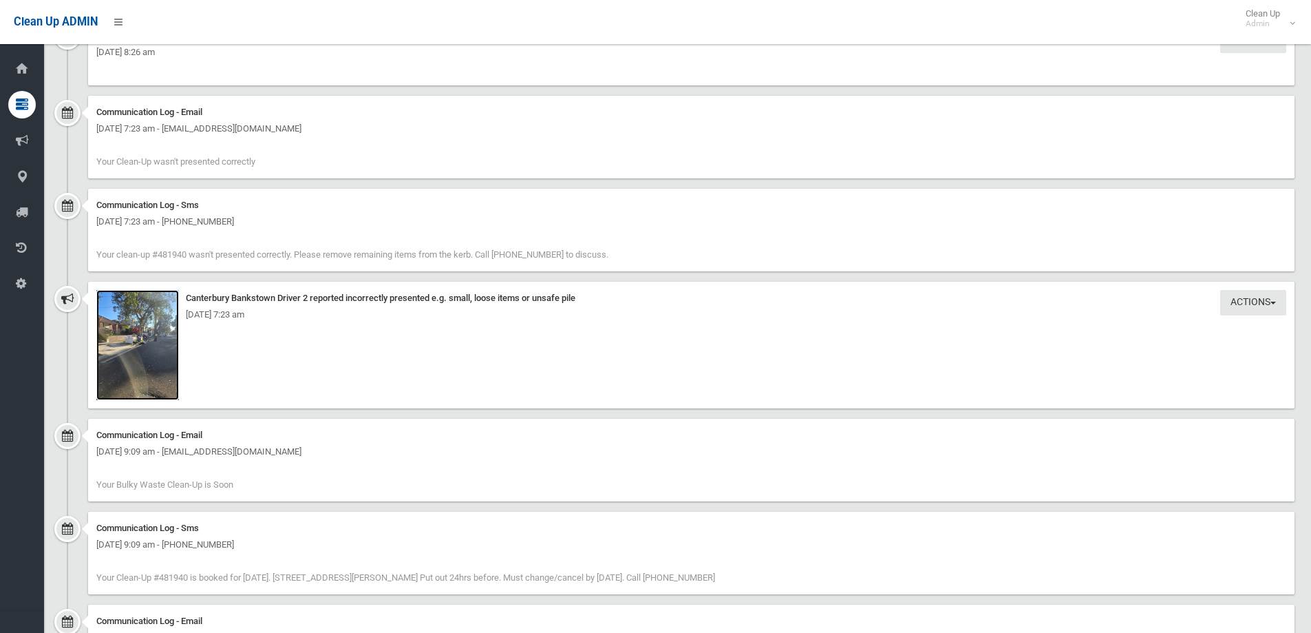
click at [139, 342] on img at bounding box center [137, 345] width 83 height 110
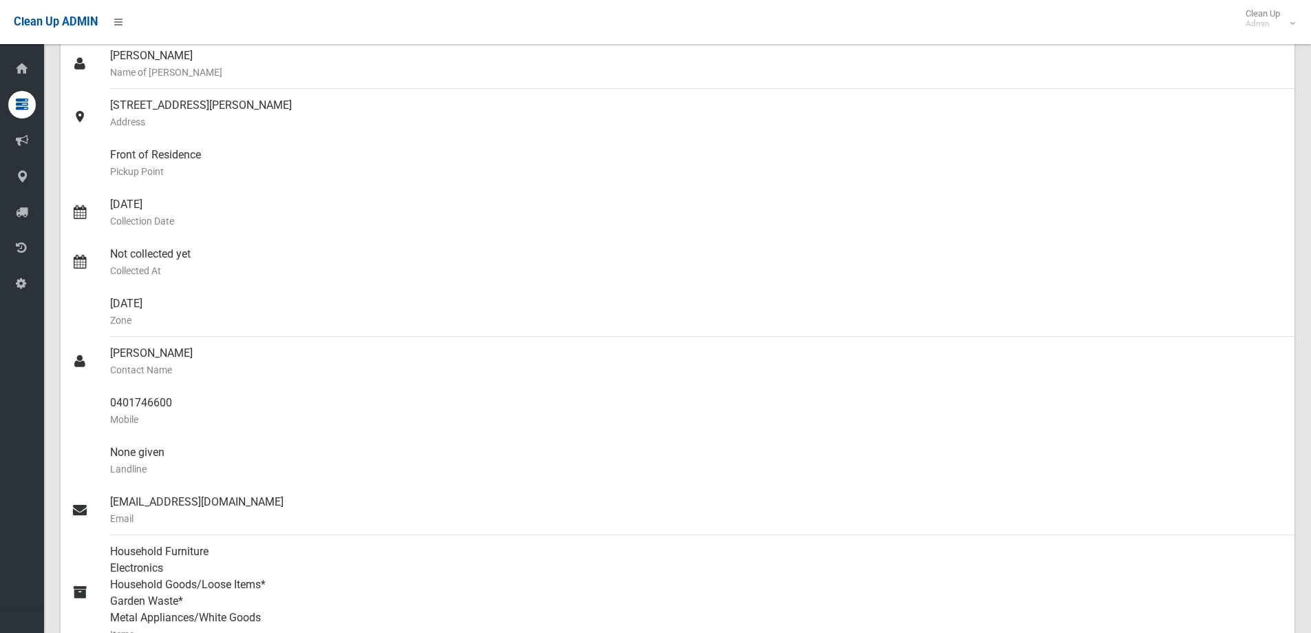
scroll to position [0, 0]
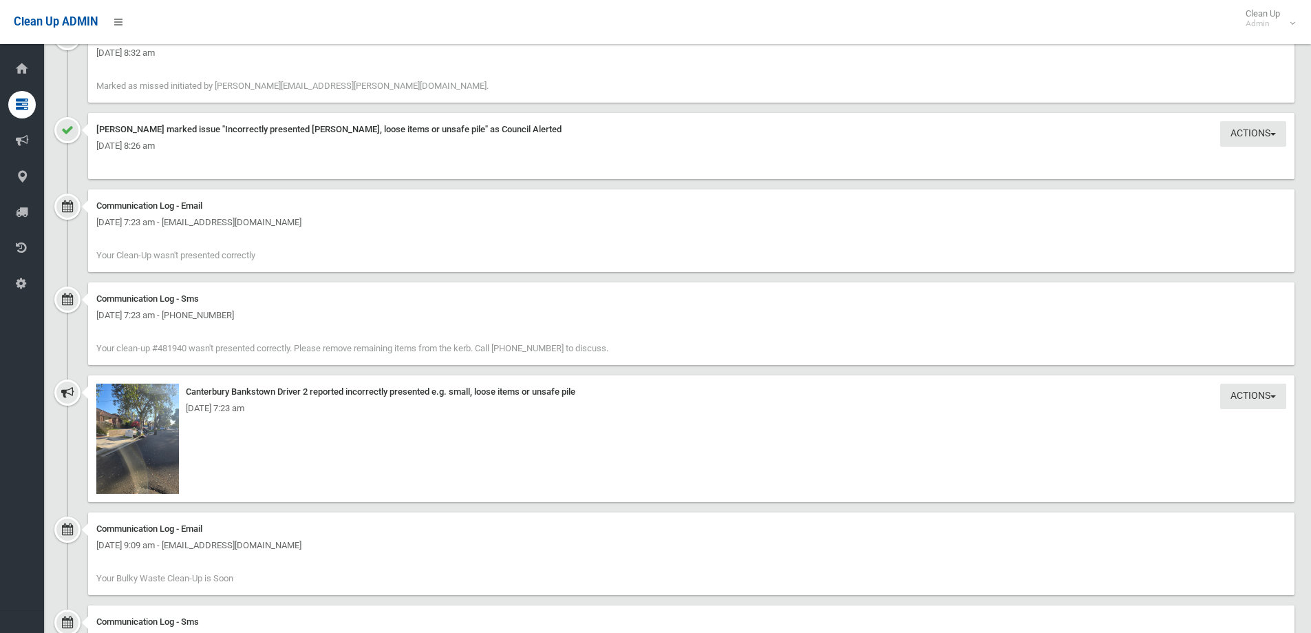
scroll to position [1515, 0]
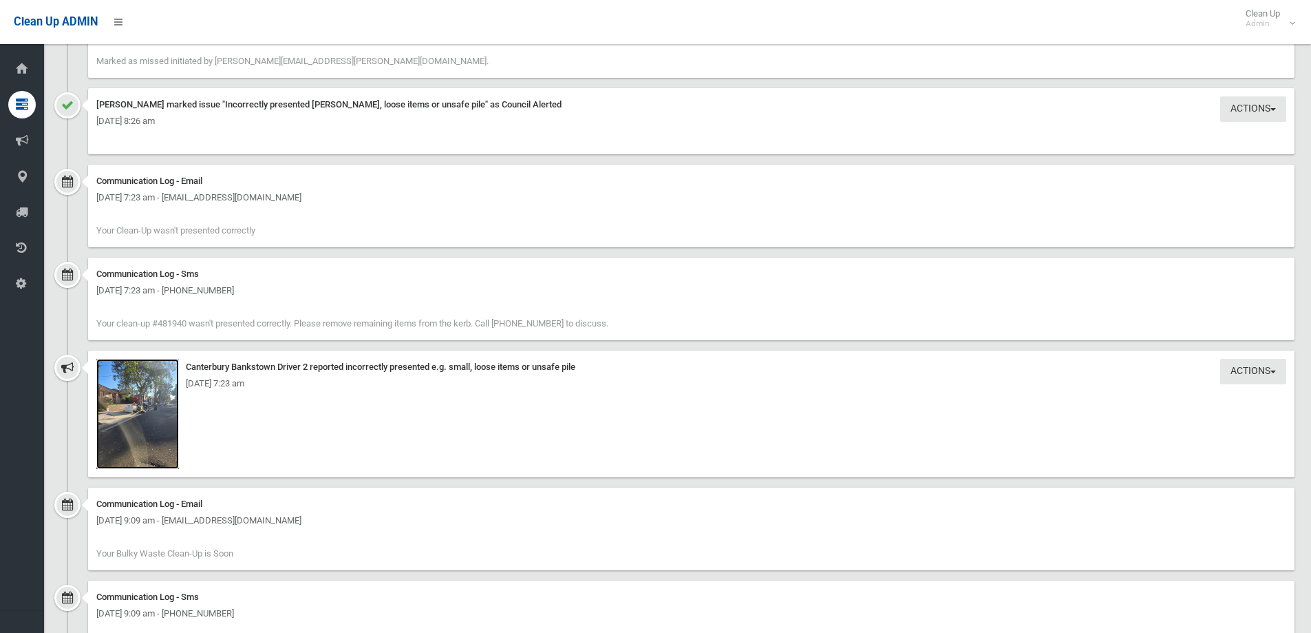
click at [138, 416] on img at bounding box center [137, 414] width 83 height 110
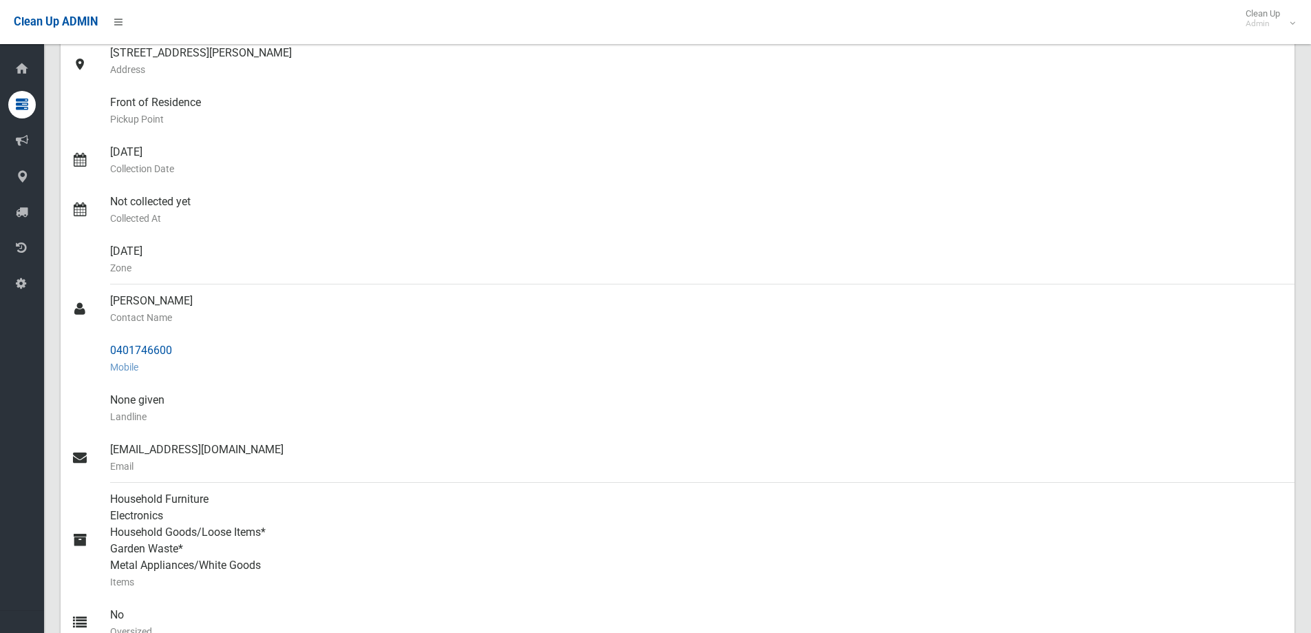
scroll to position [0, 0]
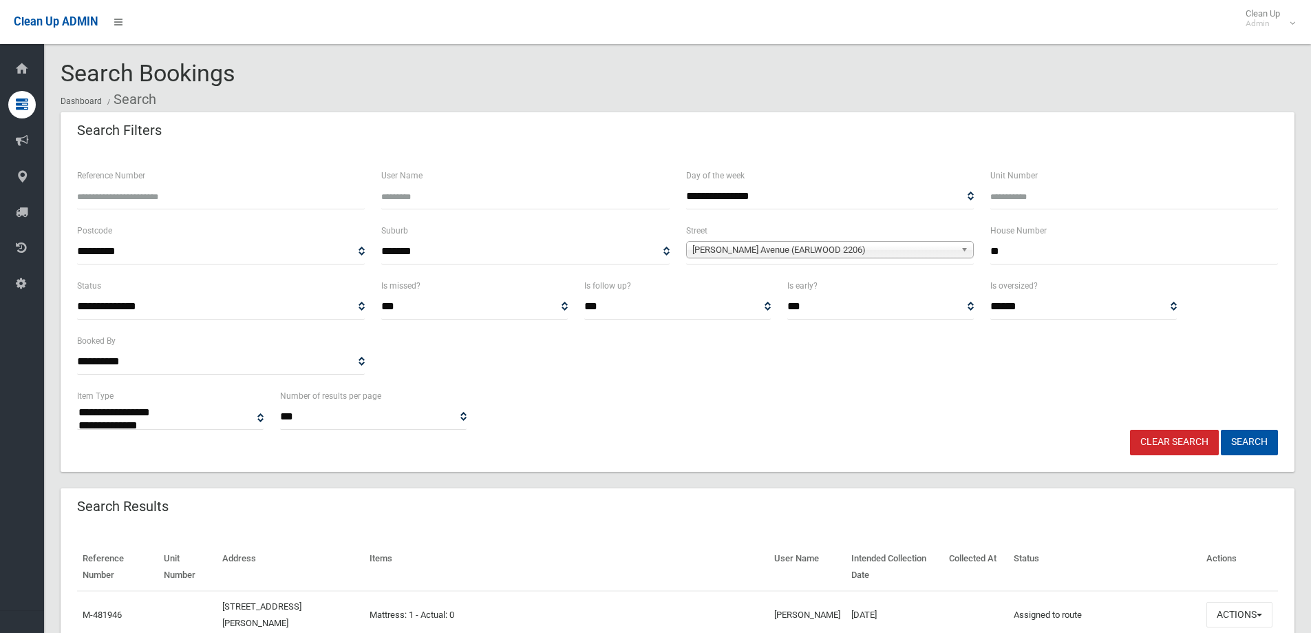
select select
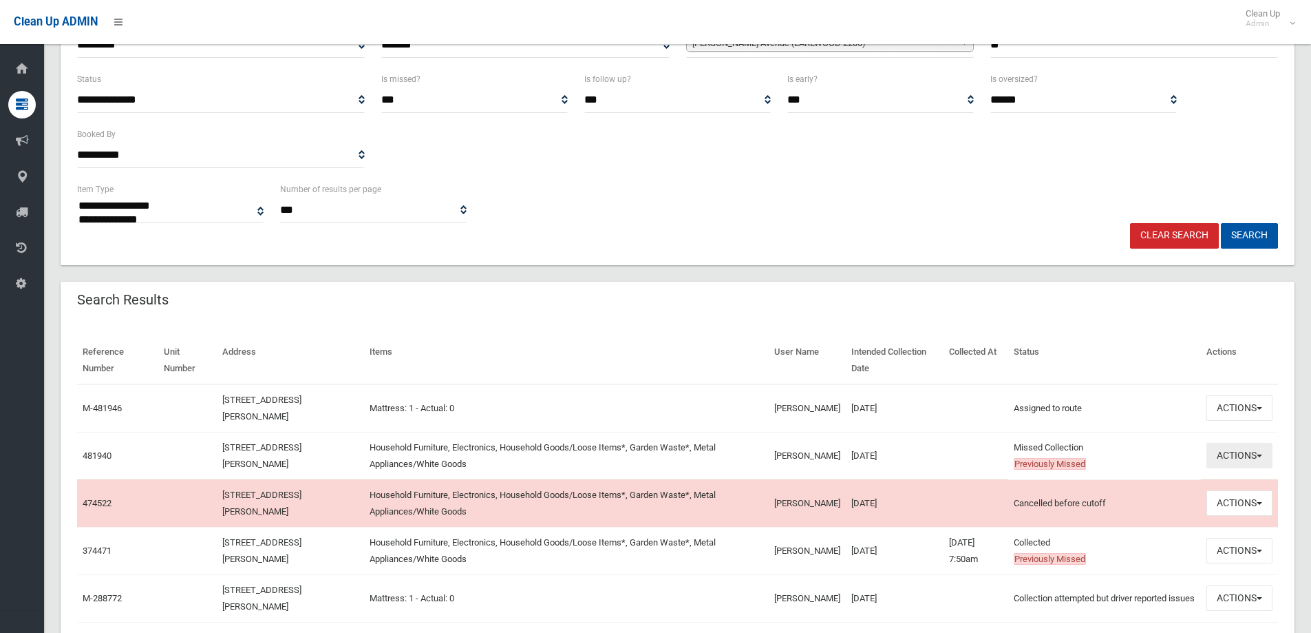
click at [1245, 458] on button "Actions" at bounding box center [1240, 455] width 66 height 25
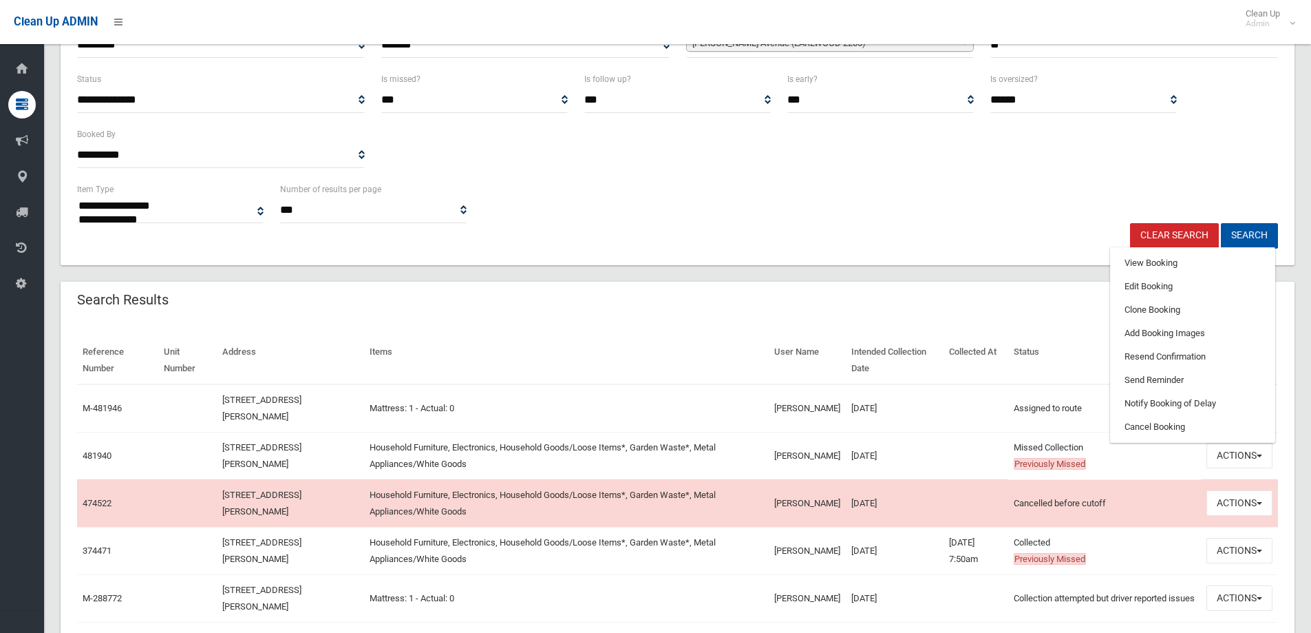
click at [983, 451] on td at bounding box center [976, 456] width 65 height 48
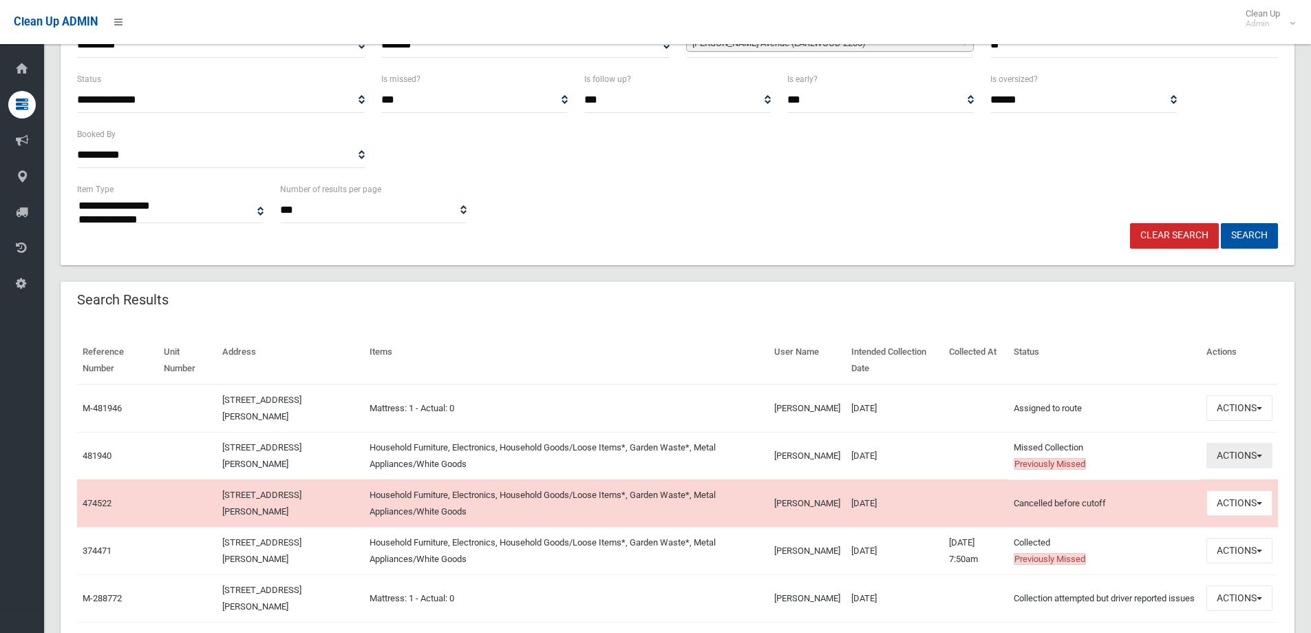
click at [1234, 455] on button "Actions" at bounding box center [1240, 455] width 66 height 25
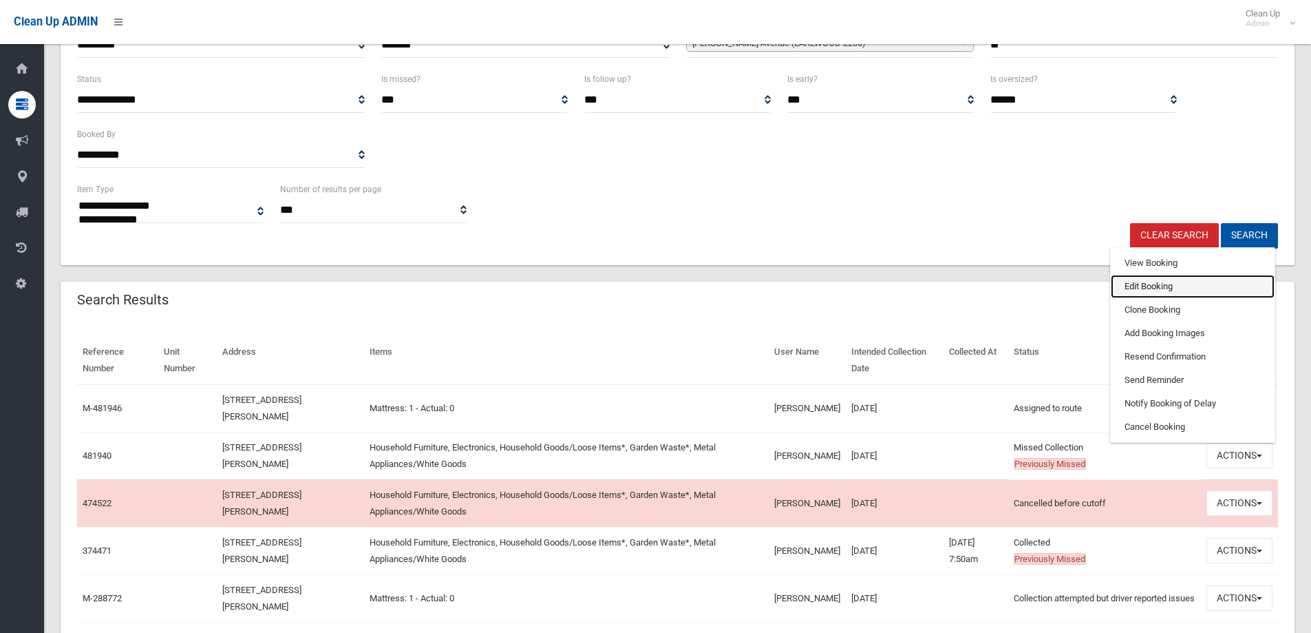
click at [1137, 286] on link "Edit Booking" at bounding box center [1193, 286] width 164 height 23
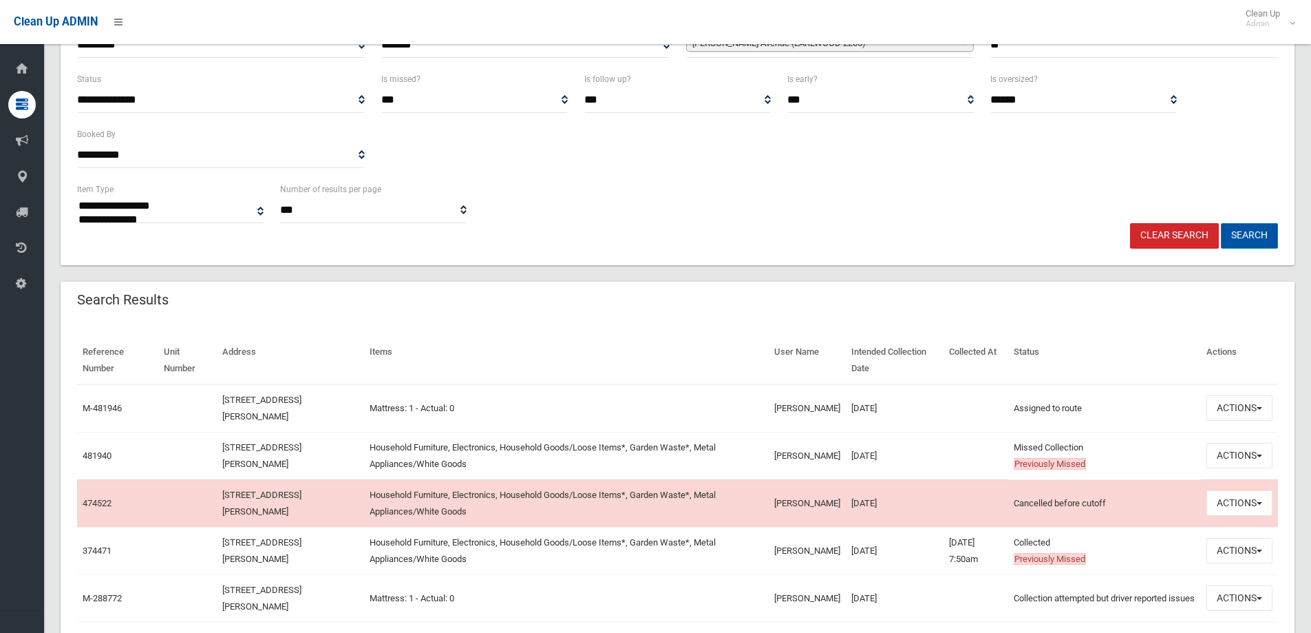
click at [1247, 234] on button "Search" at bounding box center [1249, 235] width 57 height 25
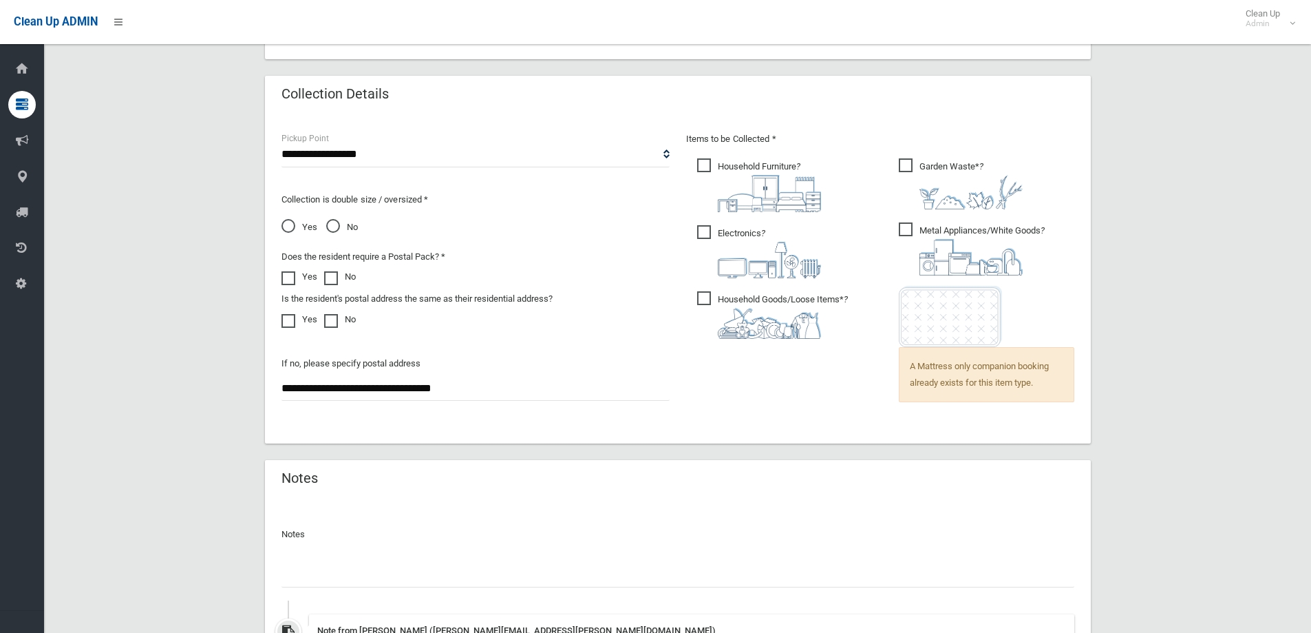
scroll to position [964, 0]
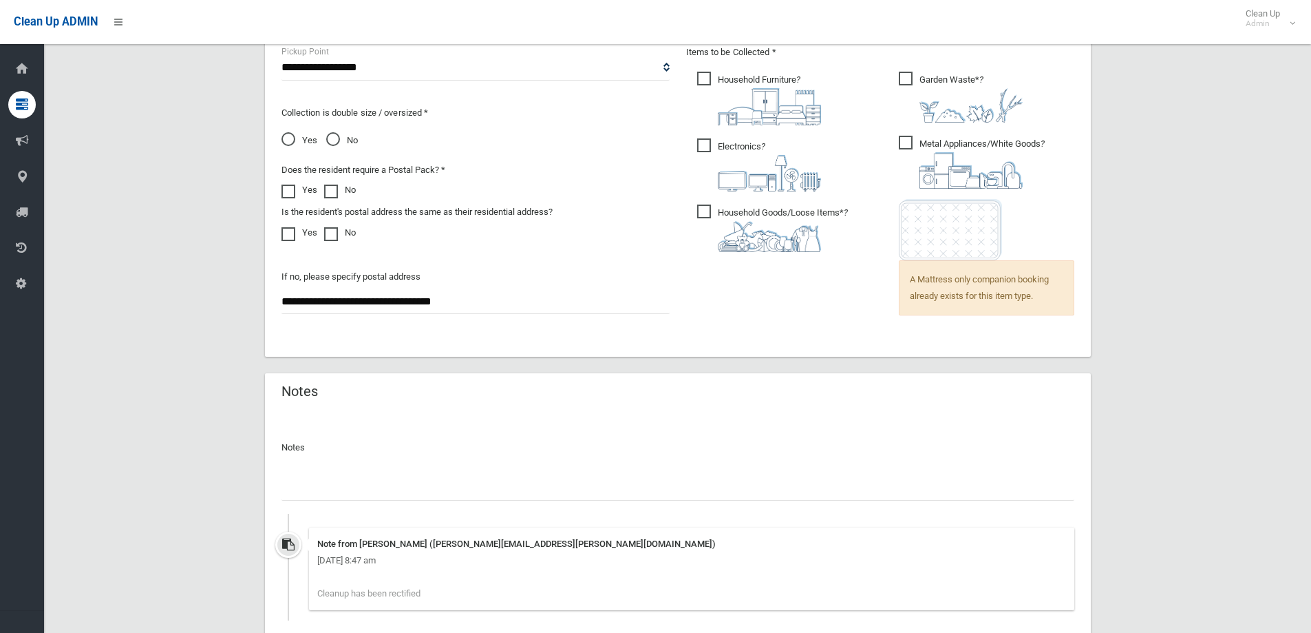
click at [324, 487] on input "text" at bounding box center [678, 487] width 793 height 25
drag, startPoint x: 611, startPoint y: 490, endPoint x: 608, endPoint y: 481, distance: 9.6
click at [609, 486] on input "**********" at bounding box center [678, 487] width 793 height 25
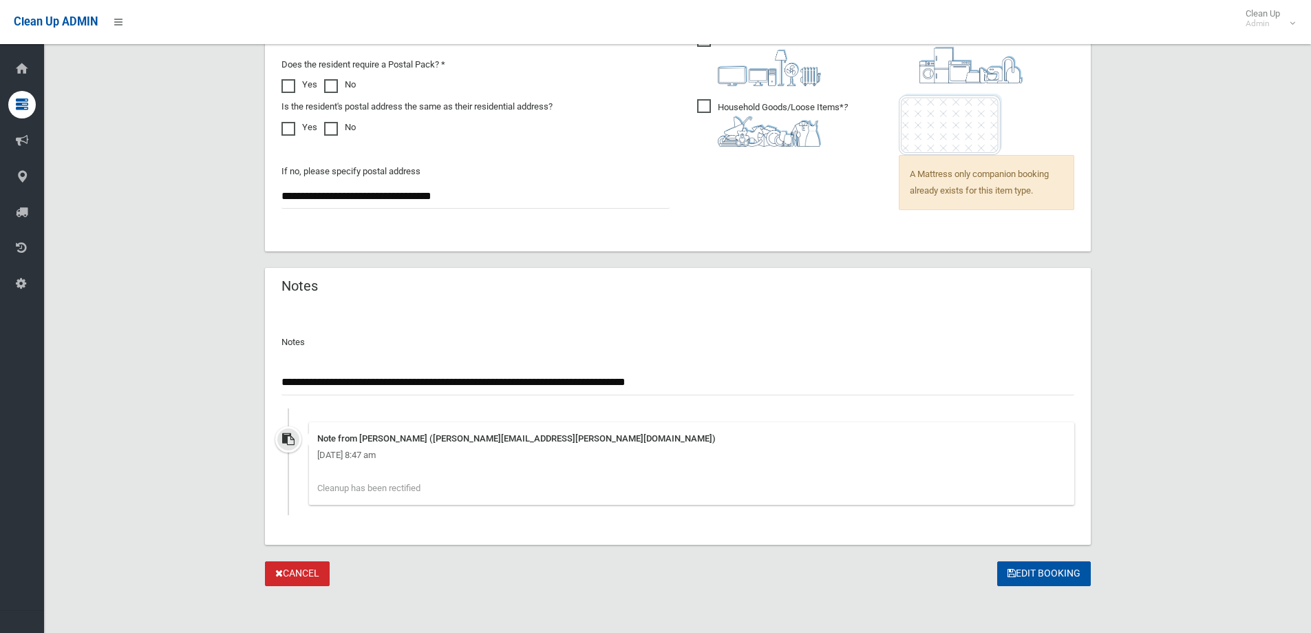
scroll to position [1072, 0]
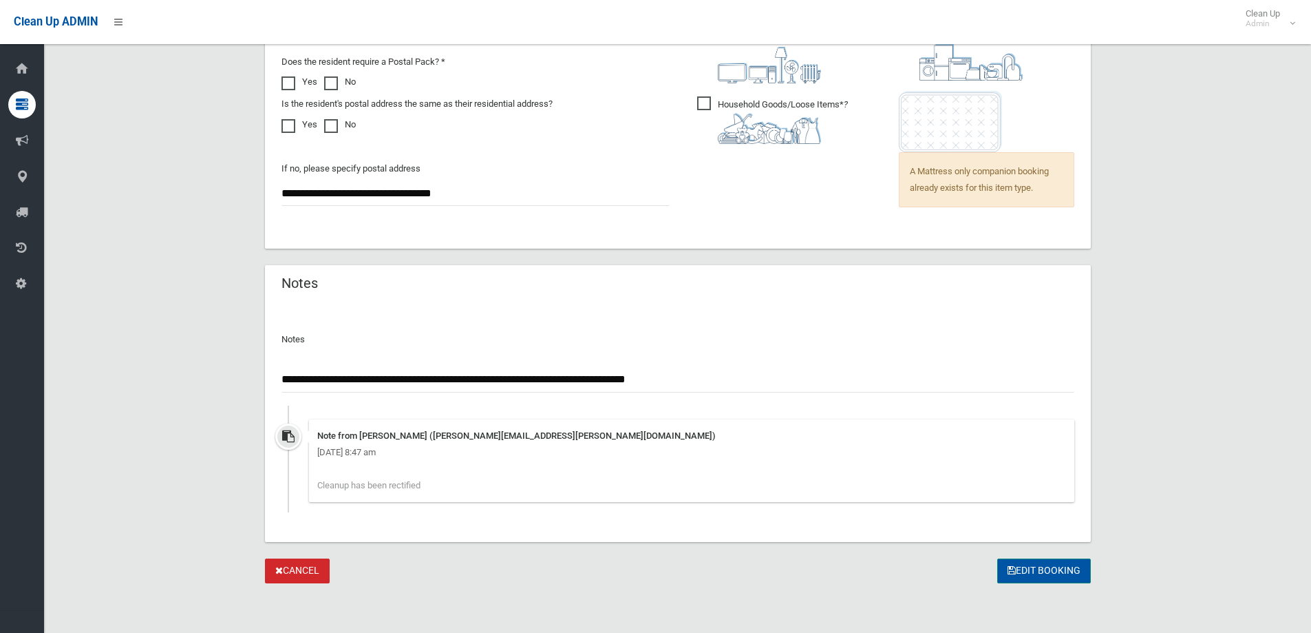
type input "**********"
click at [1050, 569] on button "Edit Booking" at bounding box center [1045, 570] width 94 height 25
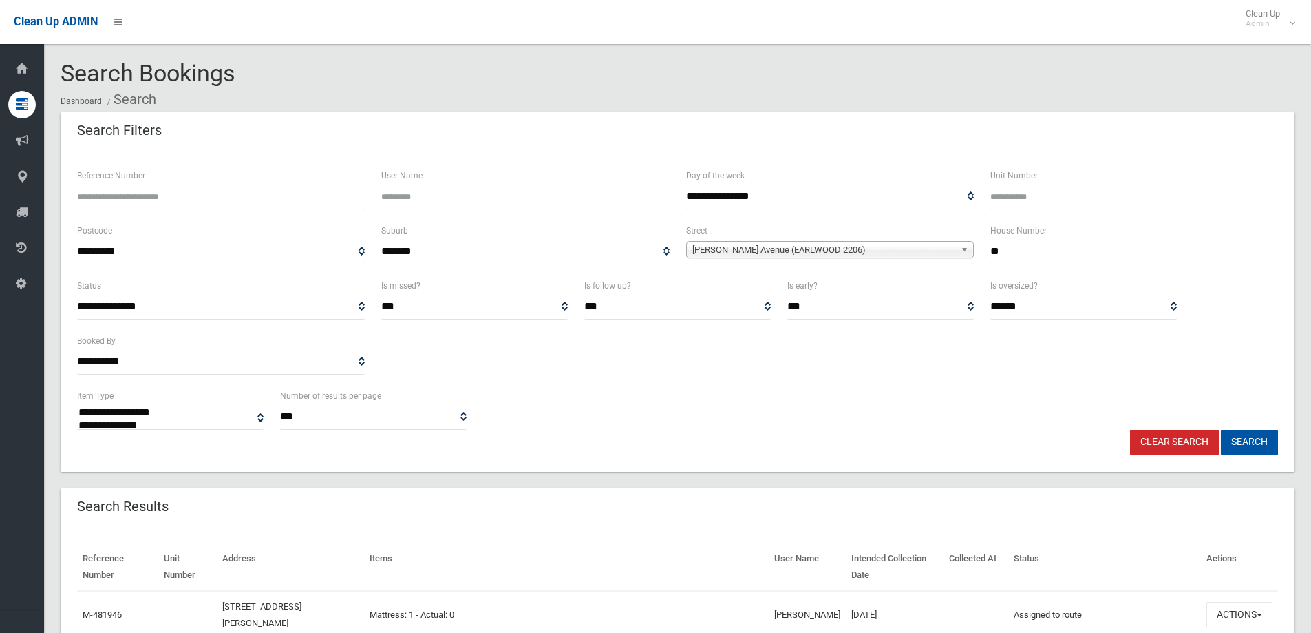
select select
